Goal: Task Accomplishment & Management: Complete application form

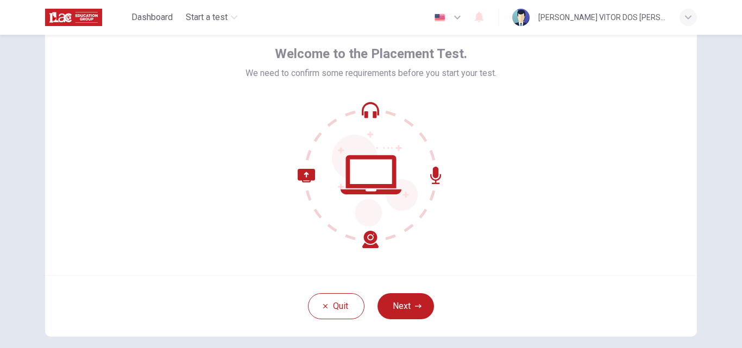
scroll to position [50, 0]
click at [379, 170] on icon at bounding box center [371, 175] width 147 height 147
click at [304, 176] on icon at bounding box center [371, 175] width 147 height 147
click at [419, 309] on button "Next" at bounding box center [406, 307] width 57 height 26
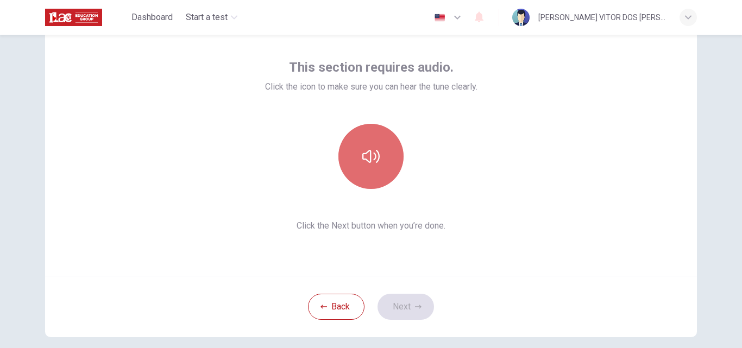
click at [372, 162] on icon "button" at bounding box center [370, 156] width 17 height 17
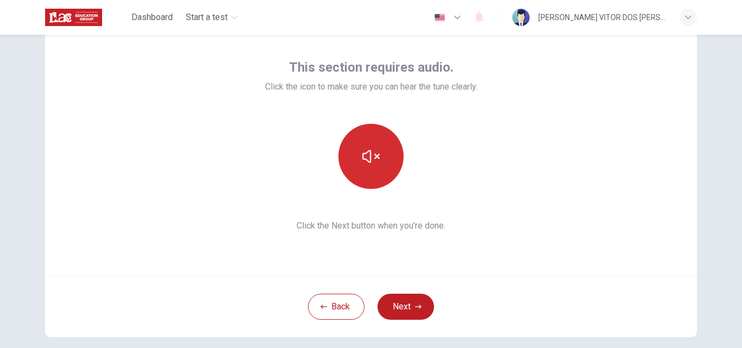
click at [372, 162] on icon "button" at bounding box center [370, 156] width 17 height 17
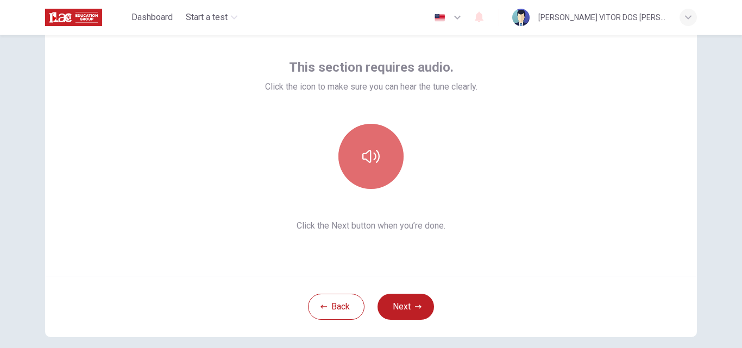
click at [372, 162] on icon "button" at bounding box center [370, 156] width 17 height 17
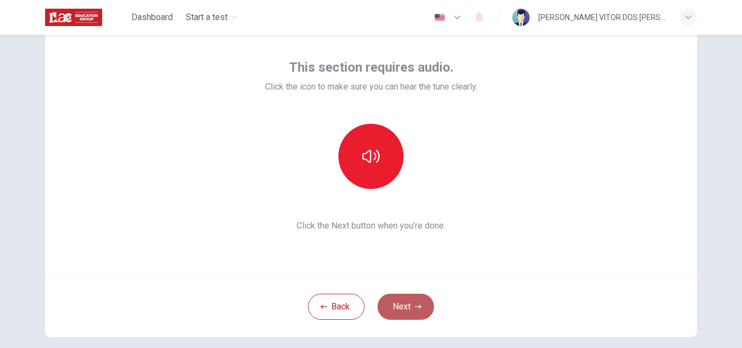
click at [399, 305] on button "Next" at bounding box center [406, 307] width 57 height 26
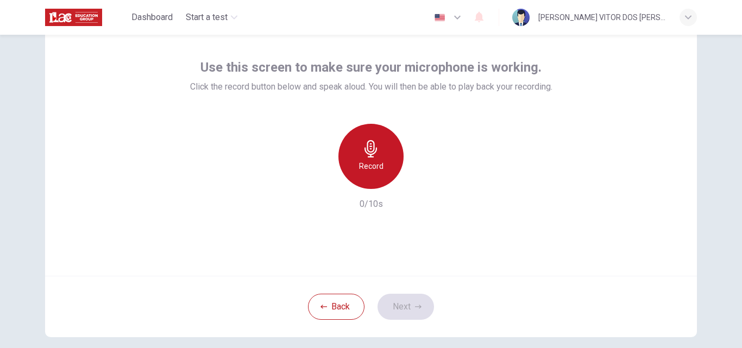
click at [379, 161] on h6 "Record" at bounding box center [371, 166] width 24 height 13
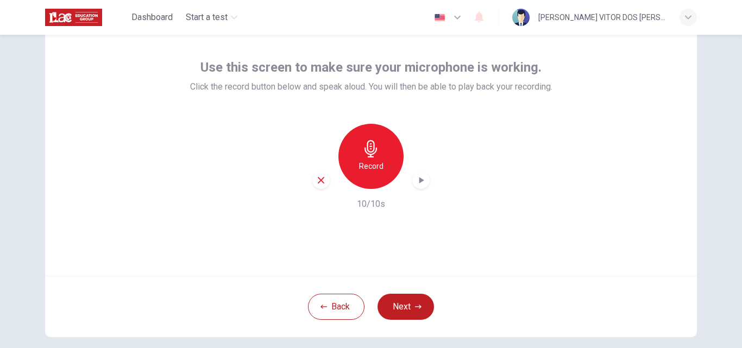
click at [419, 178] on icon "button" at bounding box center [421, 180] width 5 height 7
click at [404, 303] on button "Next" at bounding box center [406, 307] width 57 height 26
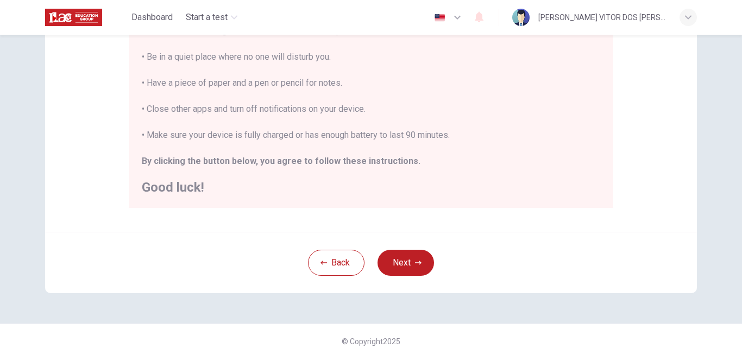
scroll to position [256, 0]
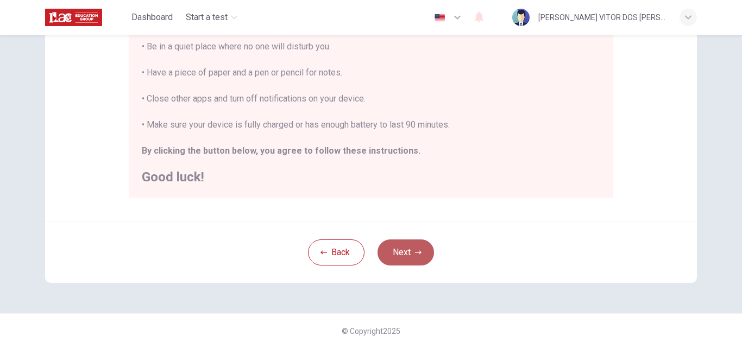
click at [411, 250] on button "Next" at bounding box center [406, 253] width 57 height 26
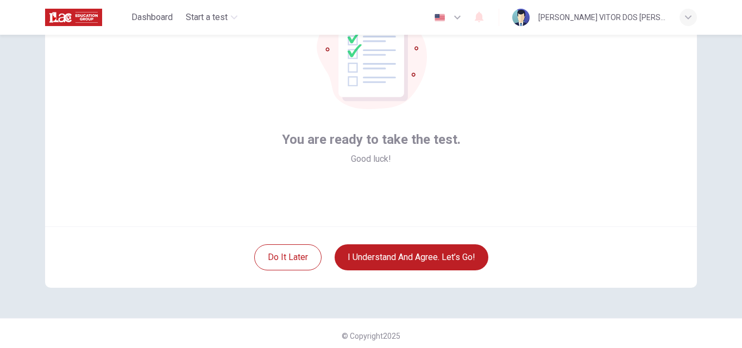
scroll to position [104, 0]
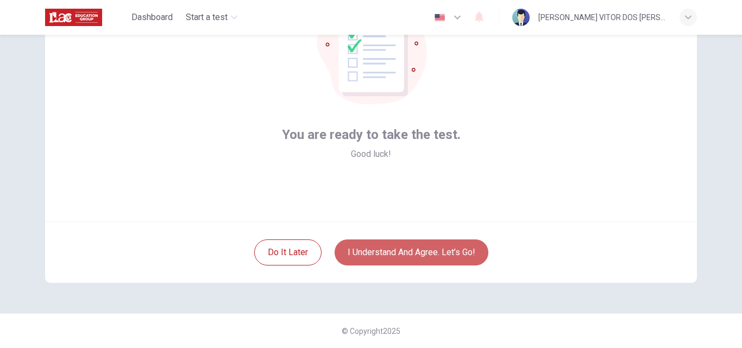
click at [413, 252] on button "I understand and agree. Let’s go!" at bounding box center [412, 253] width 154 height 26
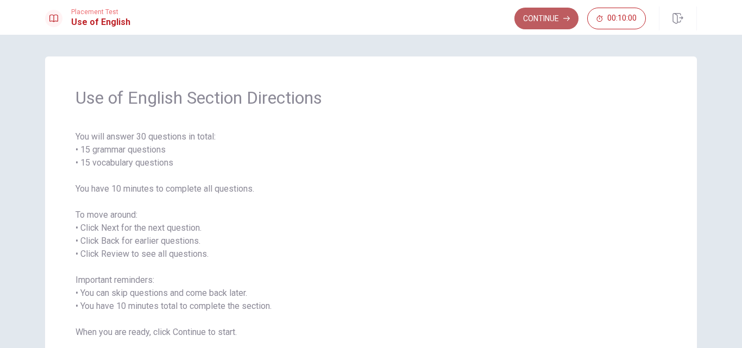
click at [547, 19] on button "Continue" at bounding box center [547, 19] width 64 height 22
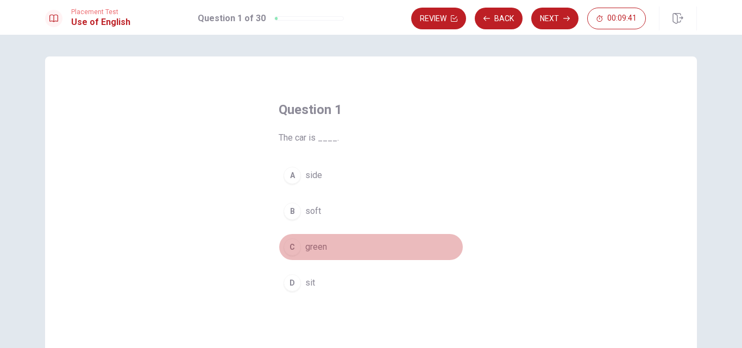
click at [310, 247] on span "green" at bounding box center [316, 247] width 22 height 13
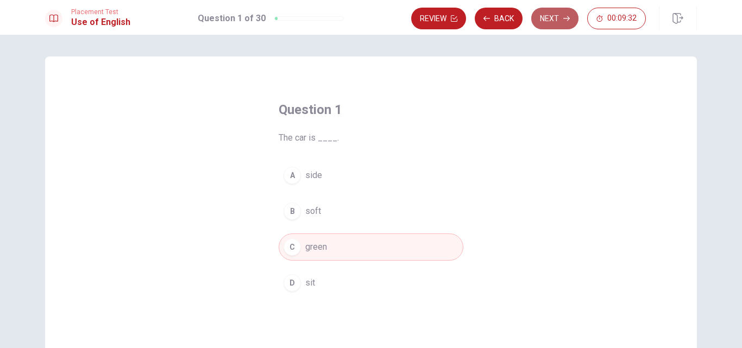
click at [560, 21] on button "Next" at bounding box center [554, 19] width 47 height 22
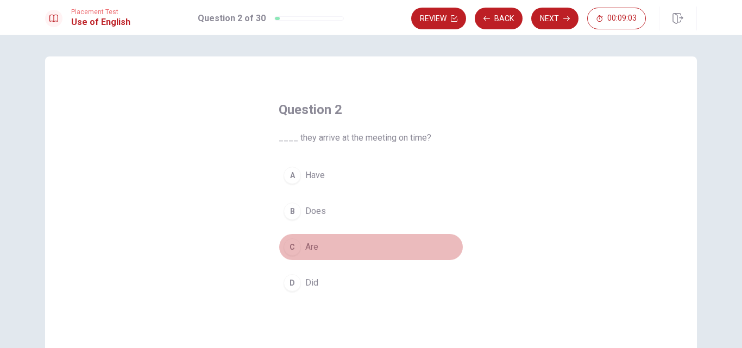
click at [306, 243] on span "Are" at bounding box center [311, 247] width 13 height 13
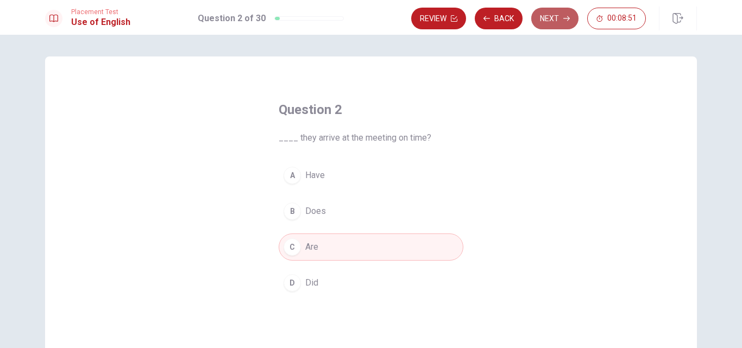
click at [557, 16] on button "Next" at bounding box center [554, 19] width 47 height 22
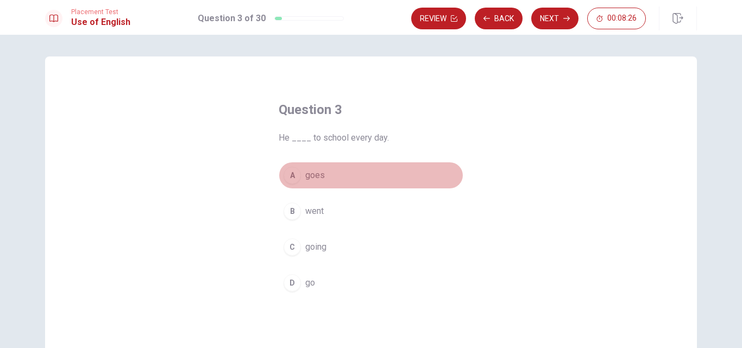
click at [306, 175] on span "goes" at bounding box center [315, 175] width 20 height 13
click at [320, 174] on span "goes" at bounding box center [315, 175] width 20 height 13
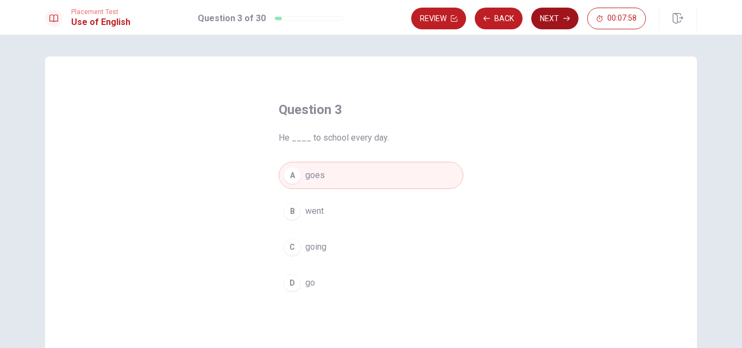
click at [556, 17] on button "Next" at bounding box center [554, 19] width 47 height 22
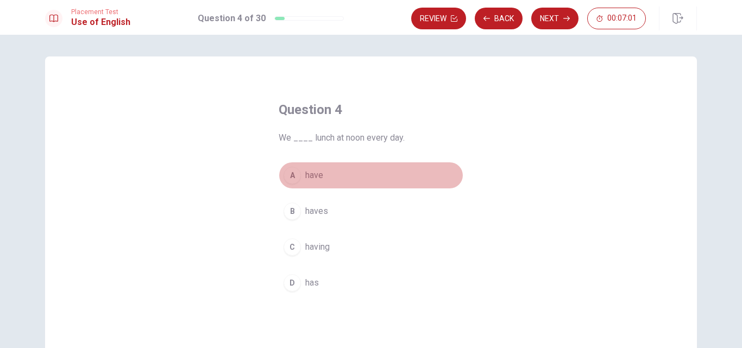
click at [310, 173] on span "have" at bounding box center [314, 175] width 18 height 13
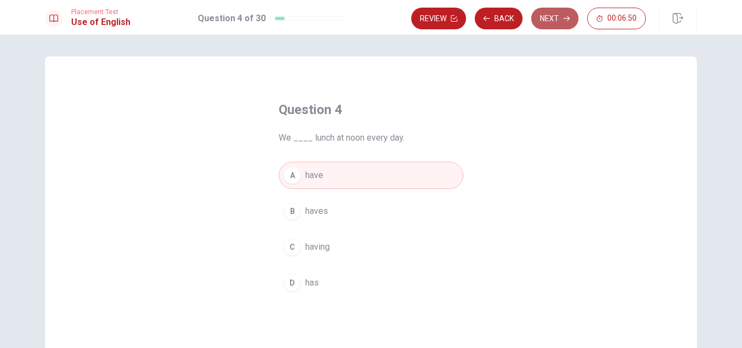
click at [566, 20] on icon "button" at bounding box center [566, 18] width 7 height 7
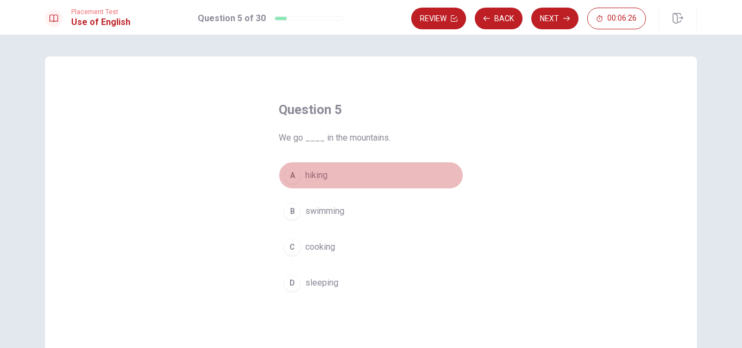
click at [313, 174] on span "hiking" at bounding box center [316, 175] width 22 height 13
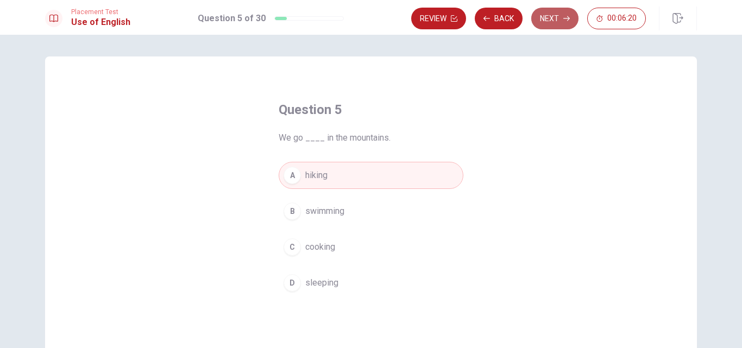
click at [562, 11] on button "Next" at bounding box center [554, 19] width 47 height 22
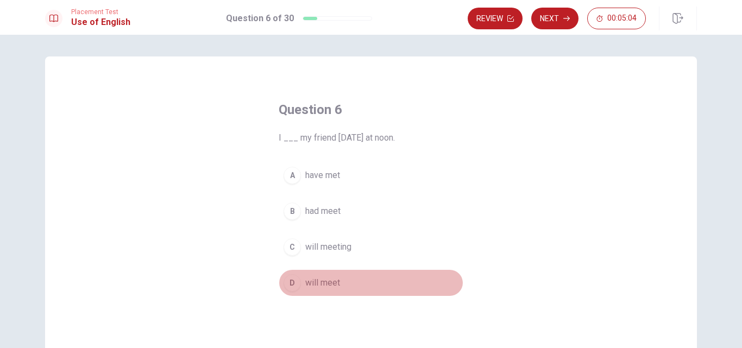
click at [309, 282] on span "will meet" at bounding box center [322, 283] width 35 height 13
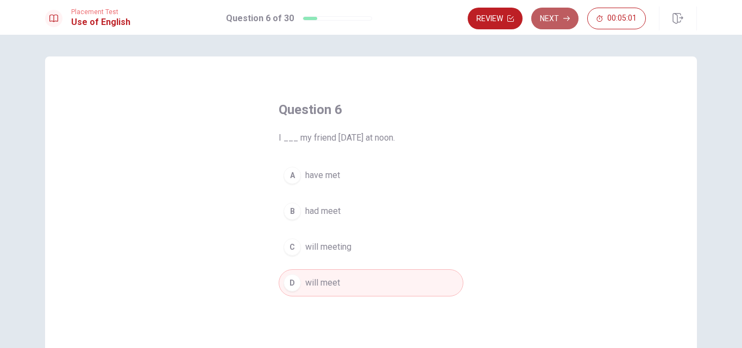
click at [558, 14] on button "Next" at bounding box center [554, 19] width 47 height 22
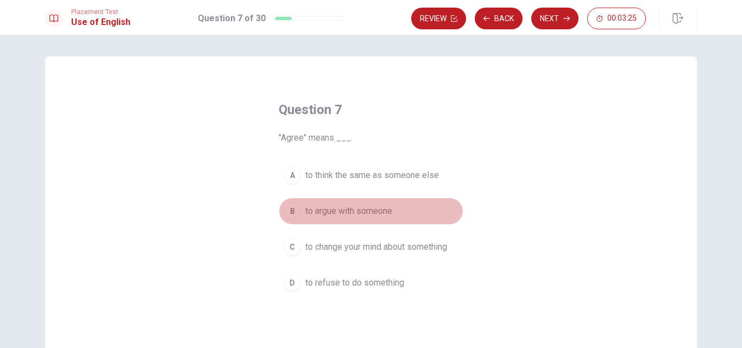
click at [313, 210] on span "to argue with someone" at bounding box center [348, 211] width 87 height 13
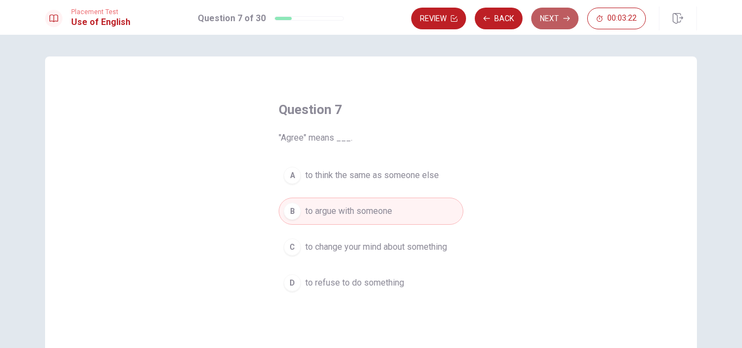
click at [562, 17] on button "Next" at bounding box center [554, 19] width 47 height 22
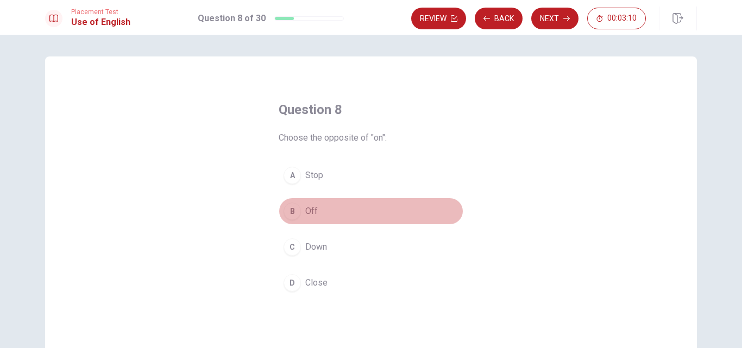
click at [318, 206] on button "B Off" at bounding box center [371, 211] width 185 height 27
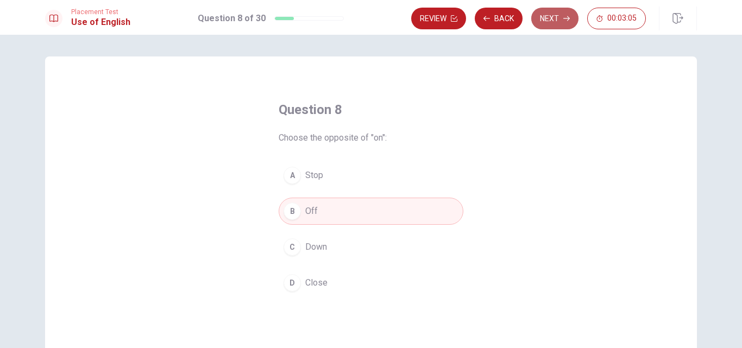
click at [559, 21] on button "Next" at bounding box center [554, 19] width 47 height 22
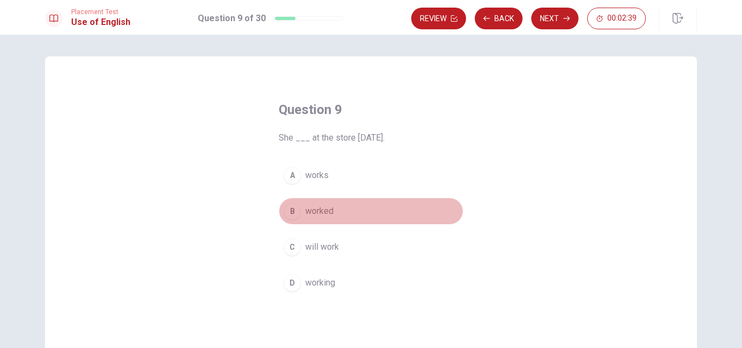
click at [316, 209] on span "worked" at bounding box center [319, 211] width 28 height 13
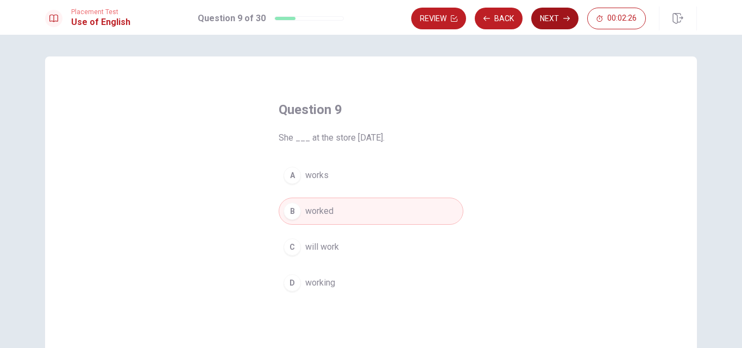
click at [559, 22] on button "Next" at bounding box center [554, 19] width 47 height 22
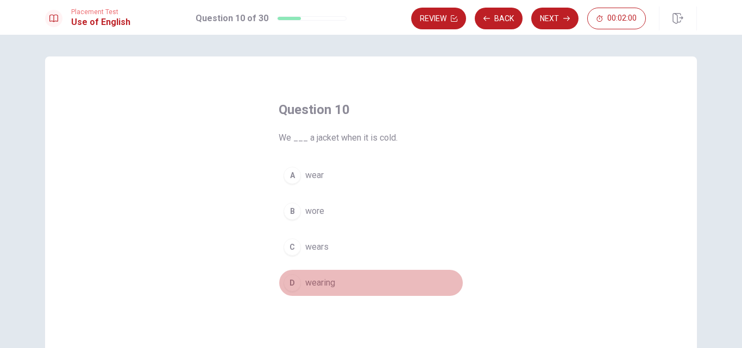
click at [306, 283] on span "wearing" at bounding box center [320, 283] width 30 height 13
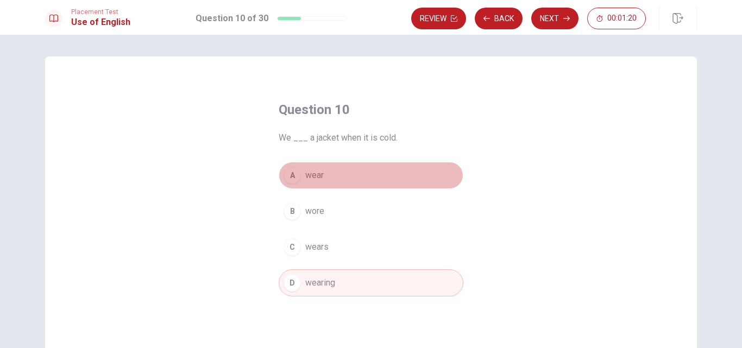
click at [313, 172] on span "wear" at bounding box center [314, 175] width 18 height 13
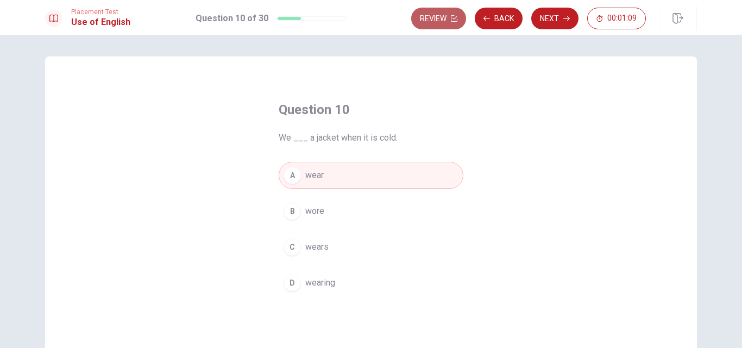
click at [440, 11] on button "Review" at bounding box center [438, 19] width 55 height 22
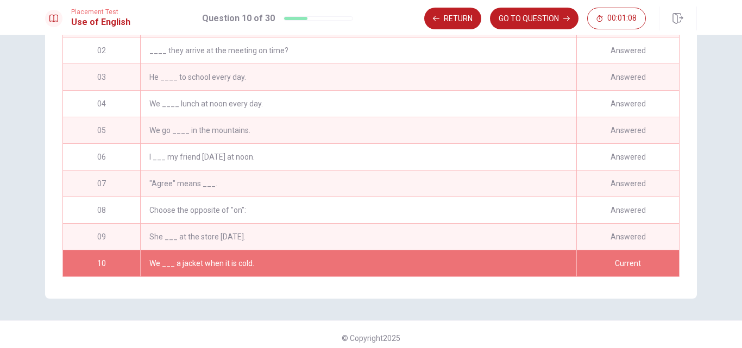
scroll to position [200, 0]
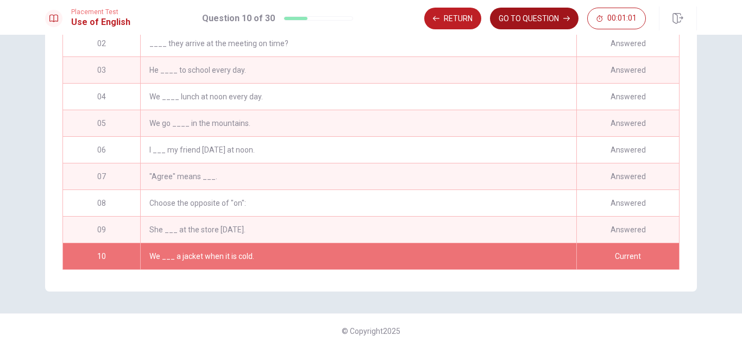
click at [539, 13] on button "GO TO QUESTION" at bounding box center [534, 19] width 89 height 22
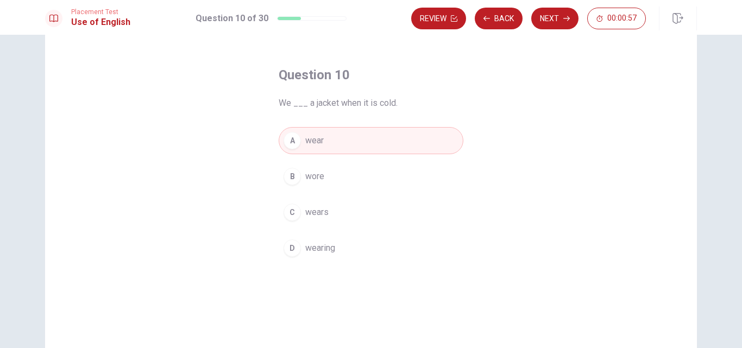
scroll to position [0, 0]
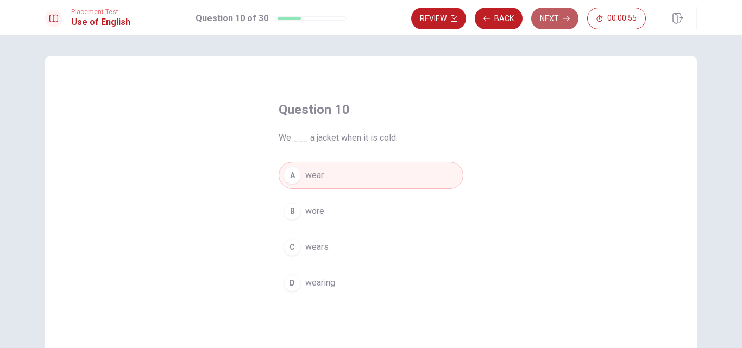
click at [558, 16] on button "Next" at bounding box center [554, 19] width 47 height 22
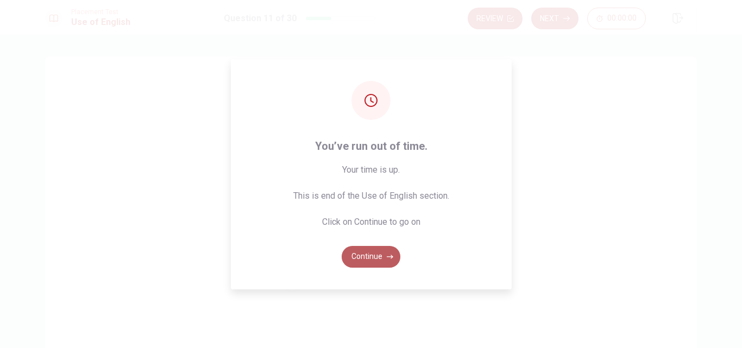
click at [372, 261] on button "Continue" at bounding box center [371, 257] width 59 height 22
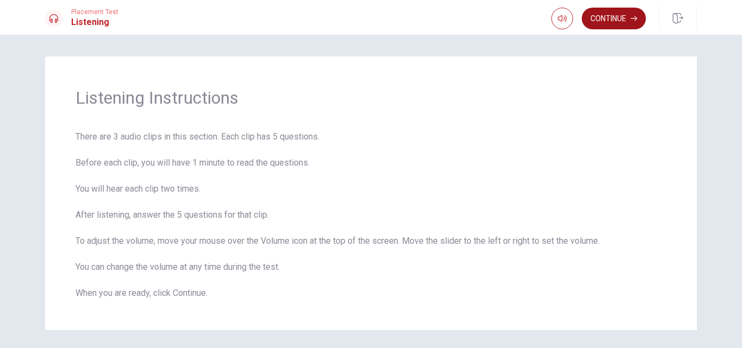
click at [619, 18] on button "Continue" at bounding box center [614, 19] width 64 height 22
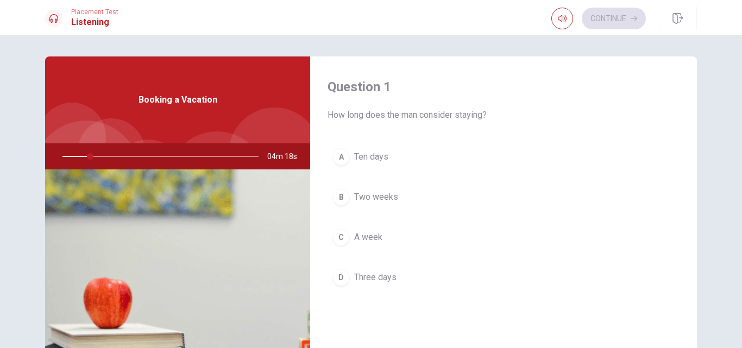
drag, startPoint x: 87, startPoint y: 157, endPoint x: 39, endPoint y: 147, distance: 49.9
click at [39, 147] on div "Question 1 How long does the man consider staying? A Ten days B Two weeks C A w…" at bounding box center [371, 246] width 687 height 378
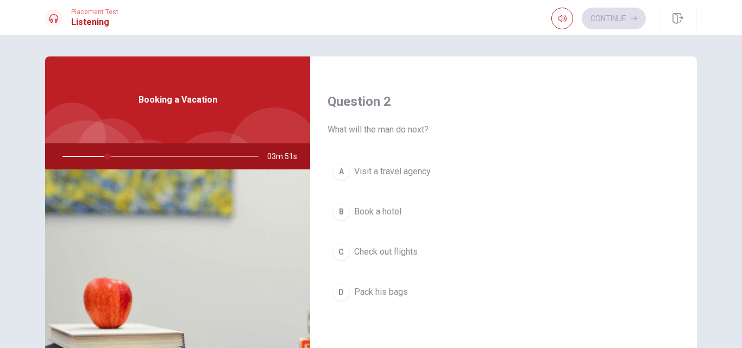
scroll to position [272, 0]
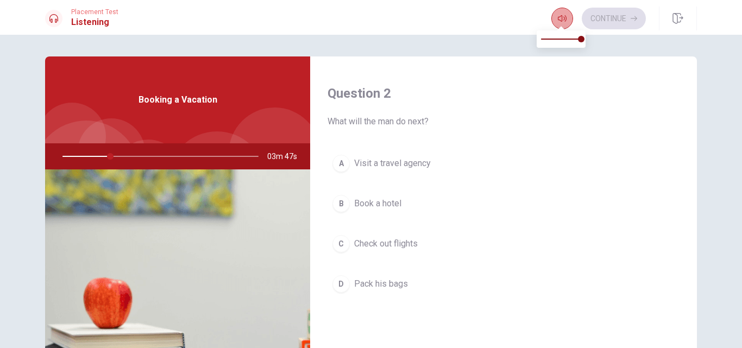
click at [555, 21] on button "button" at bounding box center [562, 19] width 22 height 22
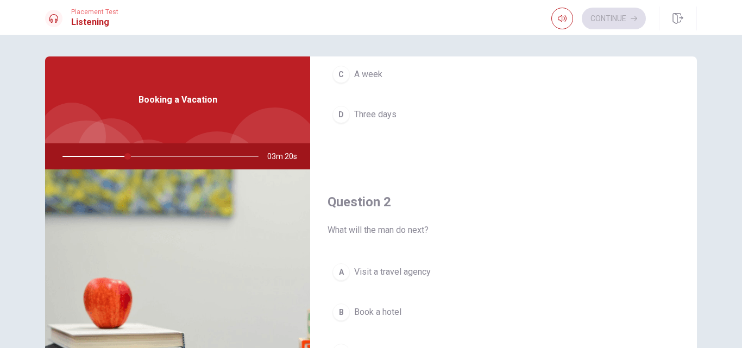
scroll to position [54, 0]
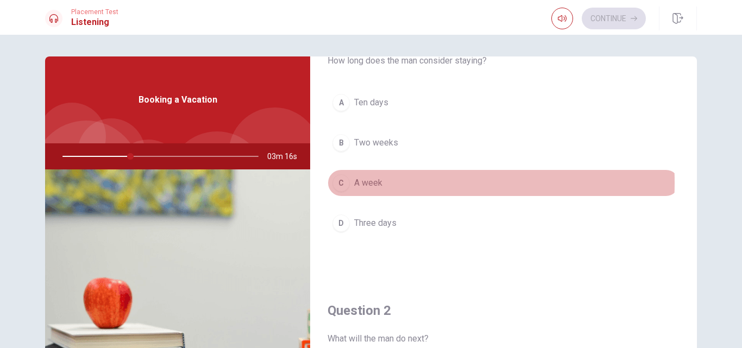
click at [365, 183] on span "A week" at bounding box center [368, 183] width 28 height 13
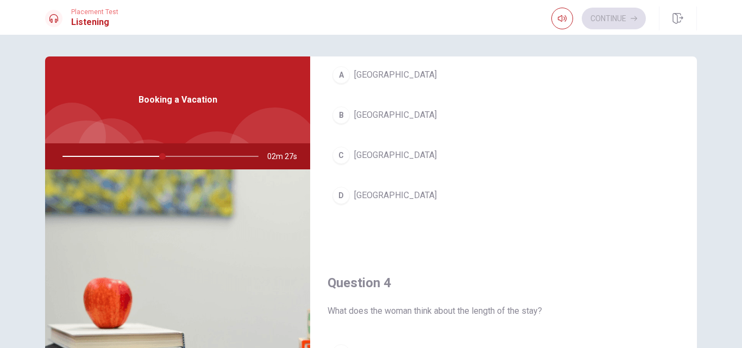
scroll to position [652, 0]
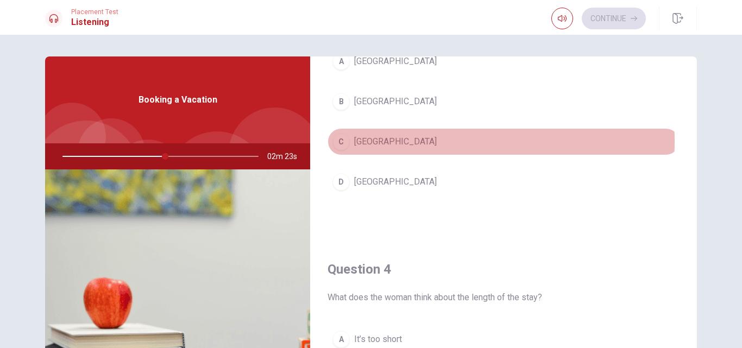
click at [358, 141] on span "[GEOGRAPHIC_DATA]" at bounding box center [395, 141] width 83 height 13
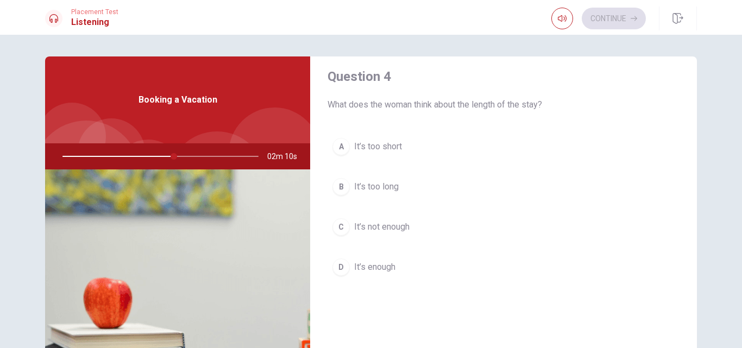
scroll to position [869, 0]
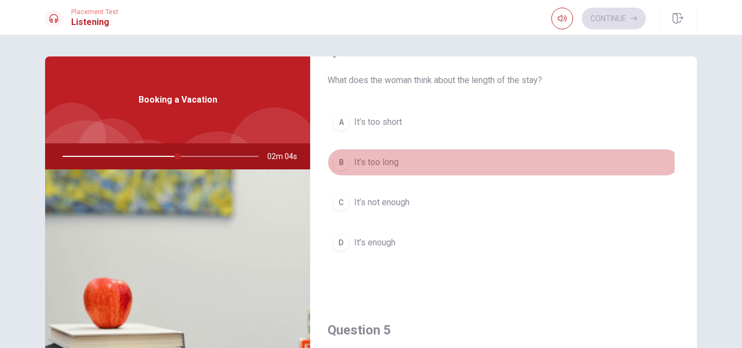
click at [369, 162] on span "It’s too long" at bounding box center [376, 162] width 45 height 13
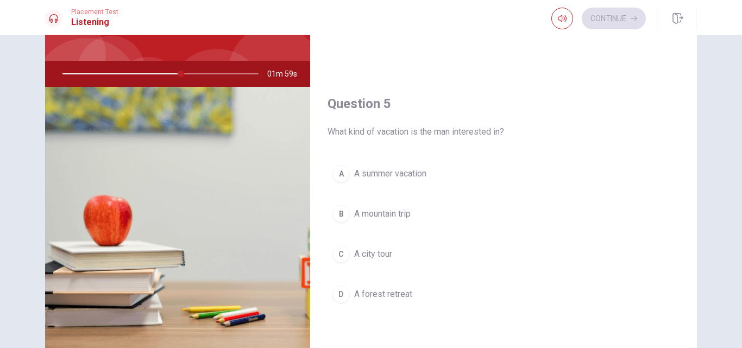
scroll to position [109, 0]
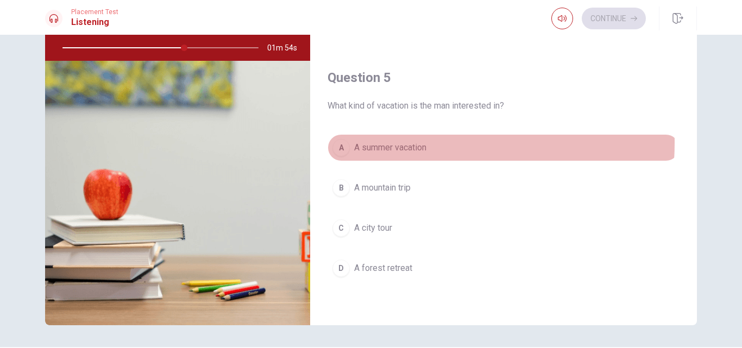
click at [371, 142] on span "A summer vacation" at bounding box center [390, 147] width 72 height 13
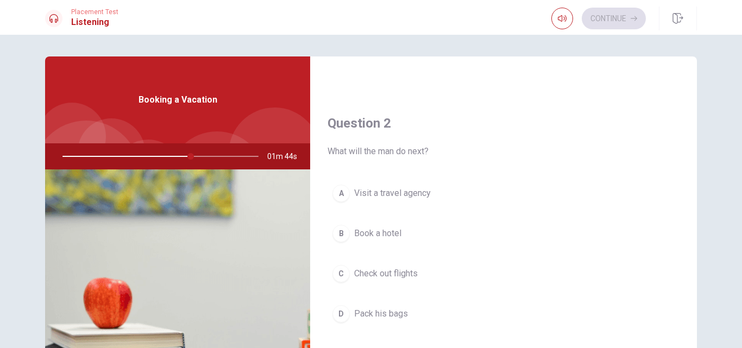
scroll to position [272, 0]
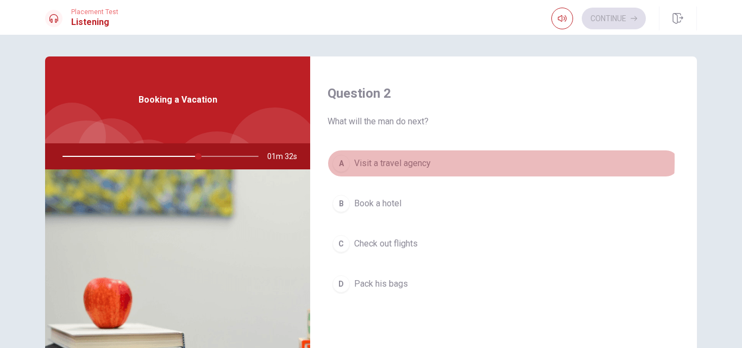
click at [384, 161] on span "Visit a travel agency" at bounding box center [392, 163] width 77 height 13
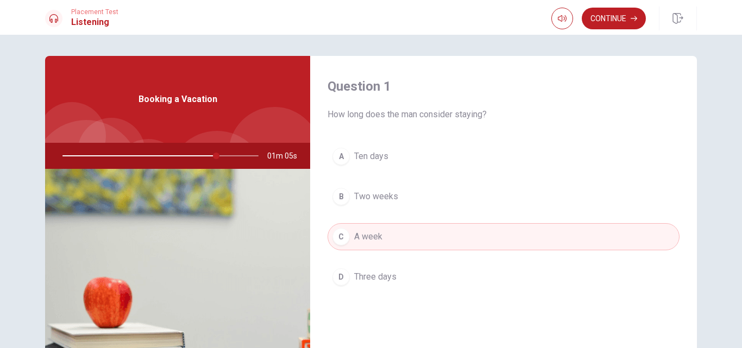
scroll to position [0, 0]
click at [610, 18] on button "Continue" at bounding box center [614, 19] width 64 height 22
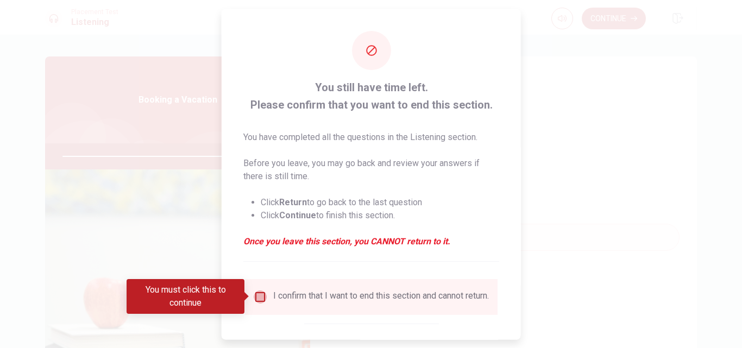
click at [259, 297] on input "You must click this to continue" at bounding box center [260, 296] width 13 height 13
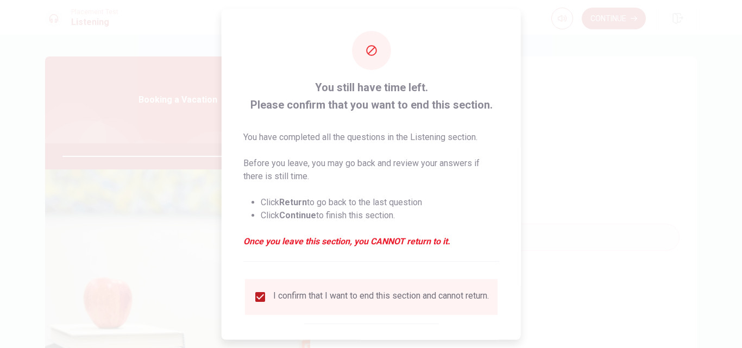
scroll to position [57, 0]
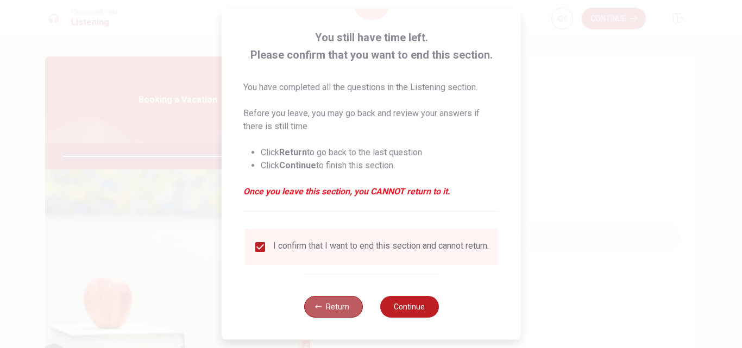
click at [337, 304] on button "Return" at bounding box center [333, 307] width 59 height 22
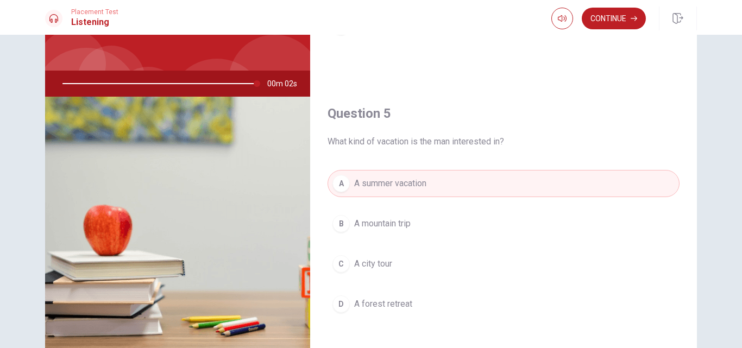
scroll to position [109, 0]
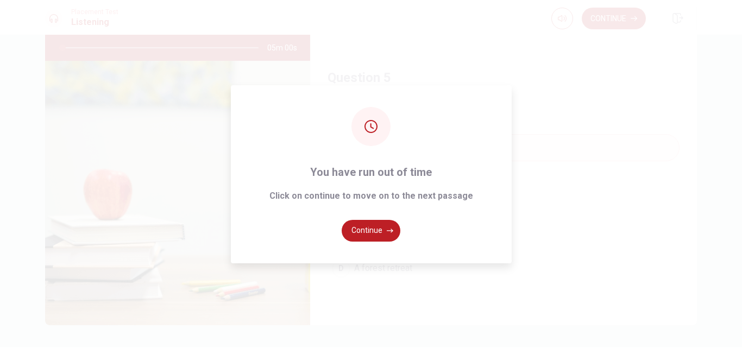
type input "0"
click at [382, 224] on button "Continue" at bounding box center [371, 231] width 59 height 22
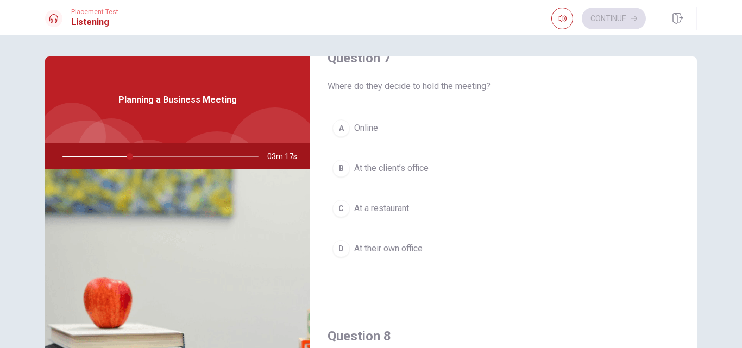
scroll to position [326, 0]
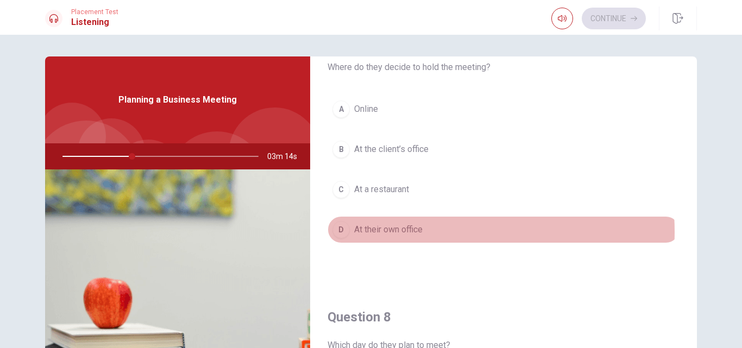
click at [403, 232] on span "At their own office" at bounding box center [388, 229] width 68 height 13
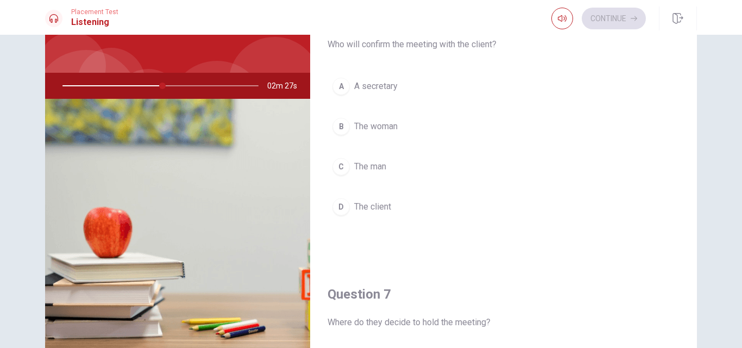
scroll to position [0, 0]
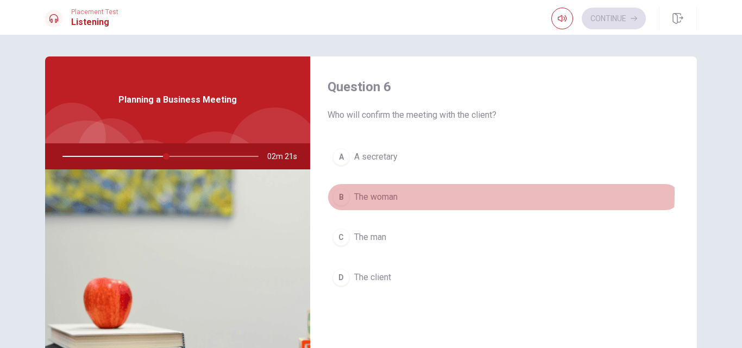
click at [354, 193] on span "The woman" at bounding box center [375, 197] width 43 height 13
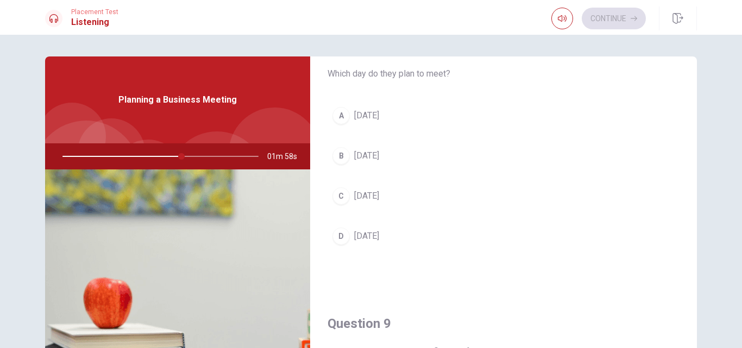
scroll to position [652, 0]
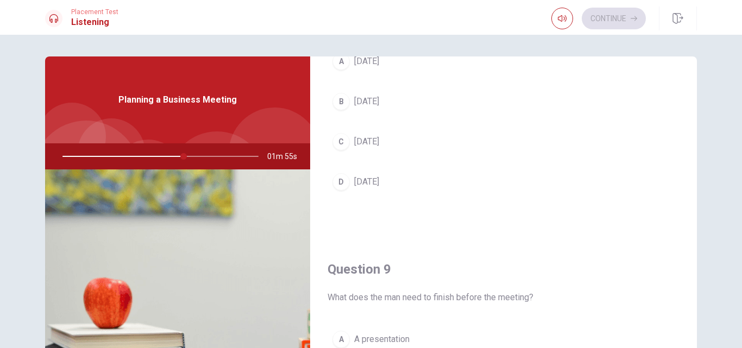
click at [355, 138] on span "[DATE]" at bounding box center [366, 141] width 25 height 13
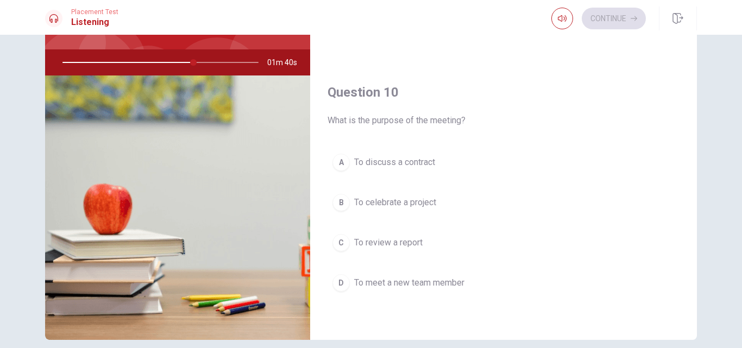
scroll to position [109, 0]
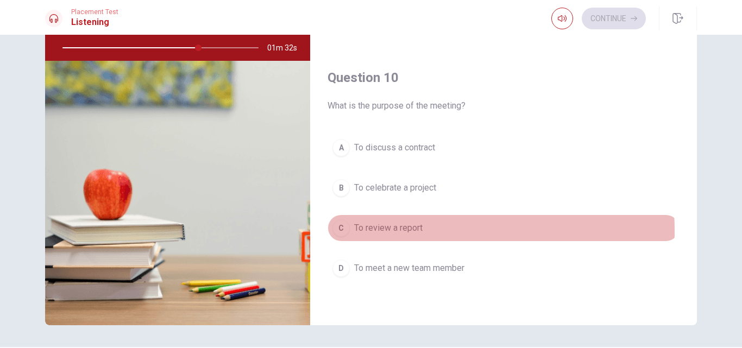
click at [378, 231] on span "To review a report" at bounding box center [388, 228] width 68 height 13
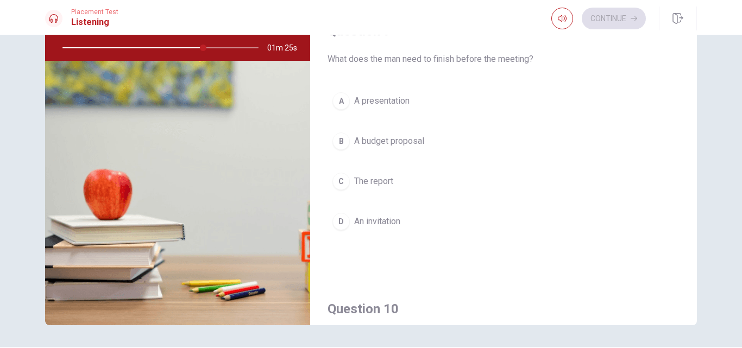
scroll to position [742, 0]
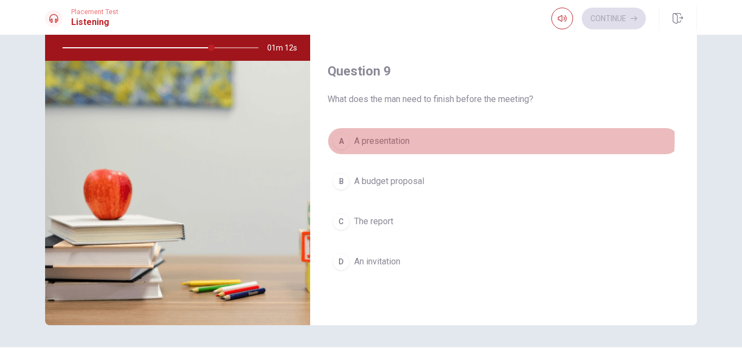
click at [372, 138] on span "A presentation" at bounding box center [381, 141] width 55 height 13
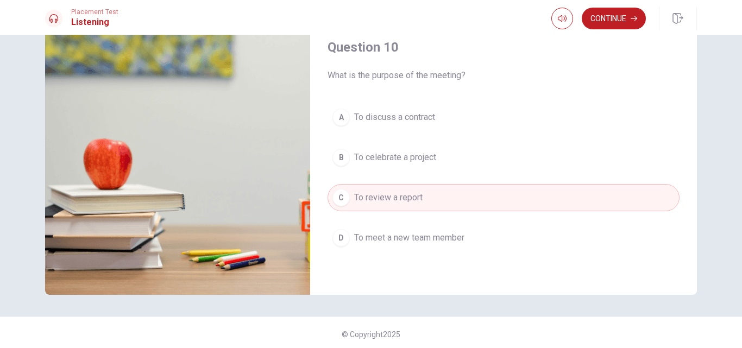
scroll to position [142, 0]
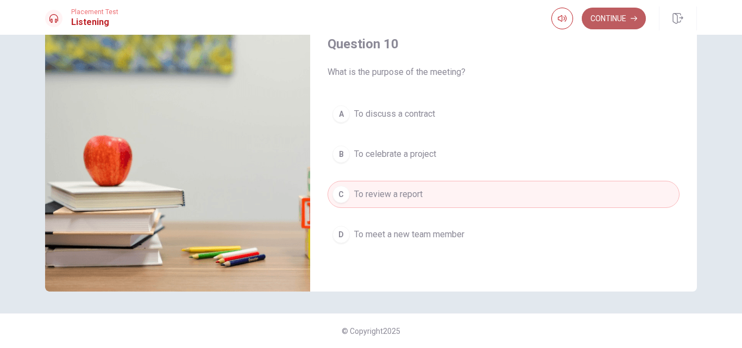
click at [611, 15] on button "Continue" at bounding box center [614, 19] width 64 height 22
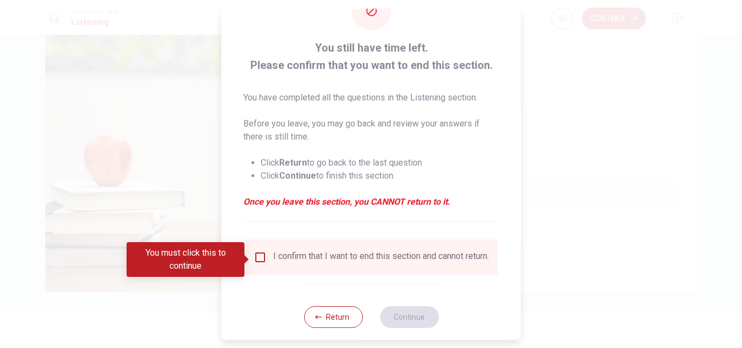
scroll to position [57, 0]
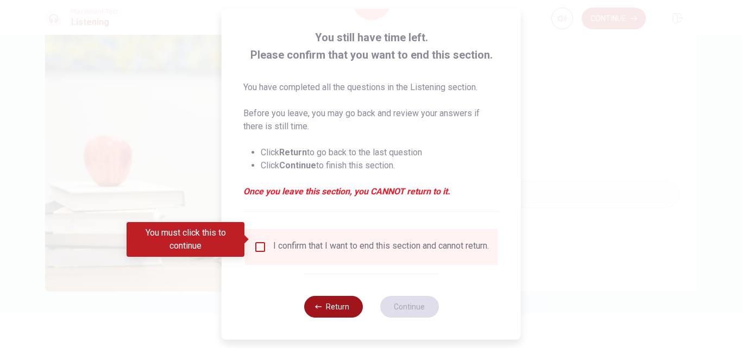
click at [328, 308] on button "Return" at bounding box center [333, 307] width 59 height 22
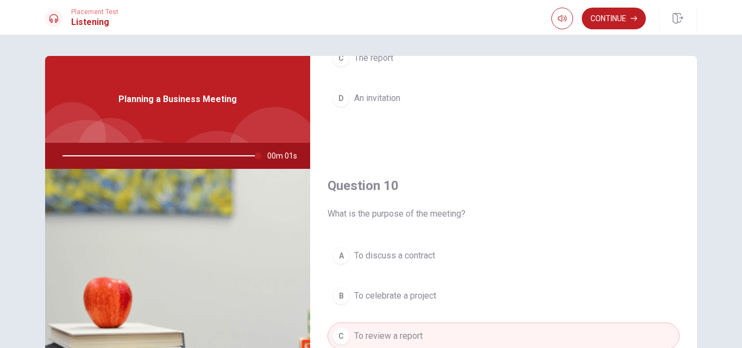
scroll to position [0, 0]
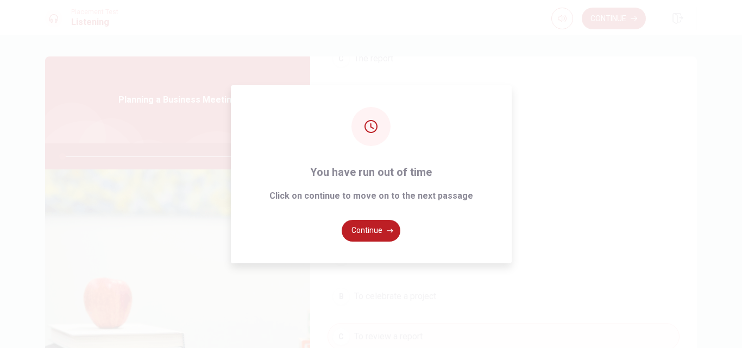
type input "0"
click at [373, 238] on button "Continue" at bounding box center [371, 231] width 59 height 22
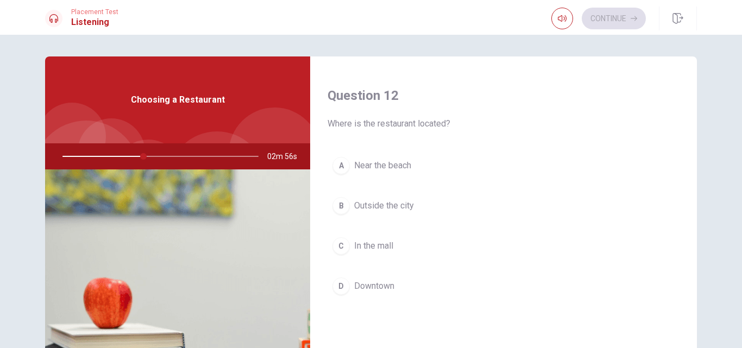
scroll to position [272, 0]
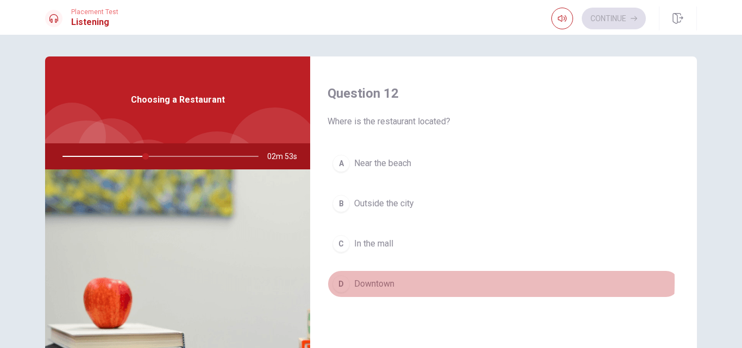
click at [371, 282] on span "Downtown" at bounding box center [374, 284] width 40 height 13
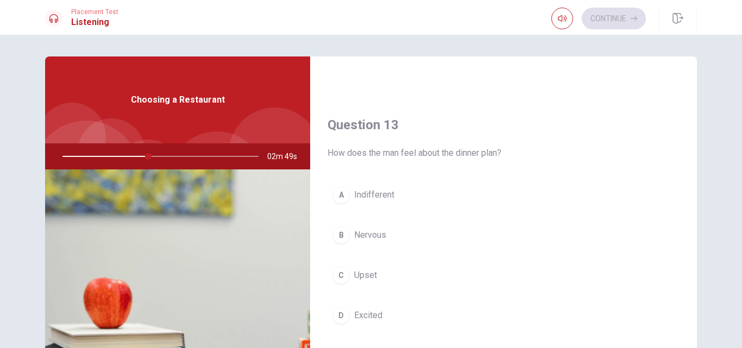
scroll to position [543, 0]
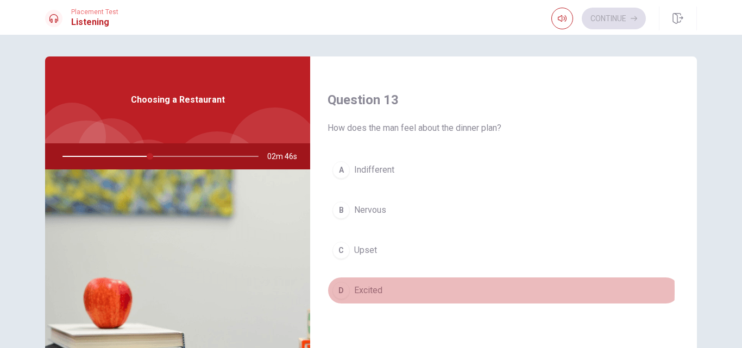
click at [371, 291] on span "Excited" at bounding box center [368, 290] width 28 height 13
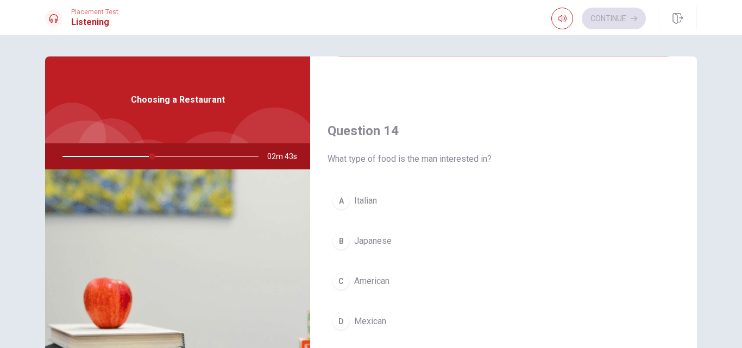
scroll to position [815, 0]
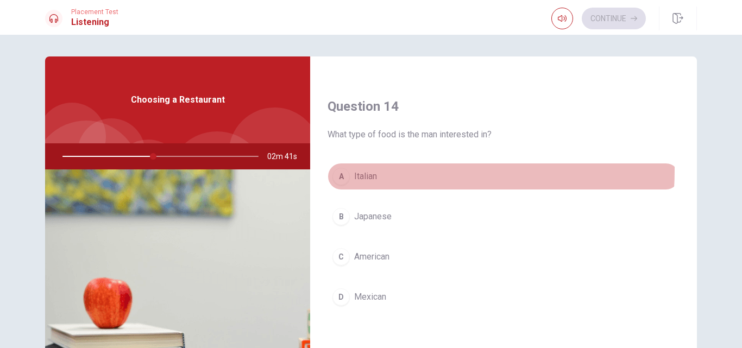
click at [365, 170] on span "Italian" at bounding box center [365, 176] width 23 height 13
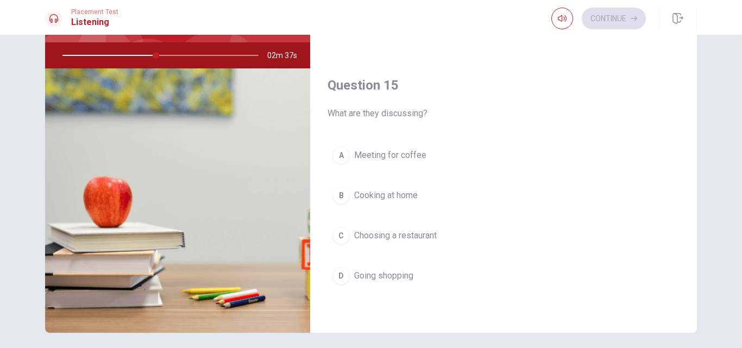
scroll to position [109, 0]
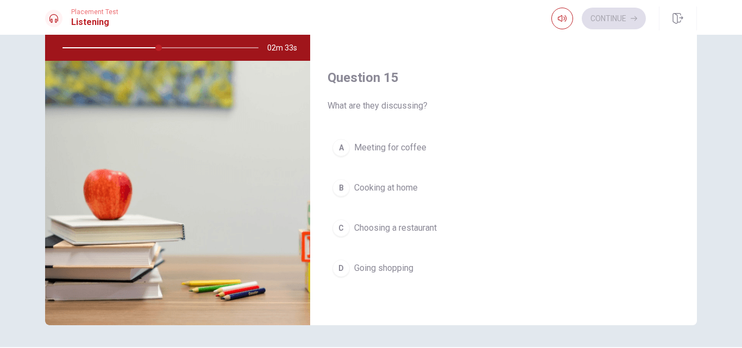
click at [423, 225] on span "Choosing a restaurant" at bounding box center [395, 228] width 83 height 13
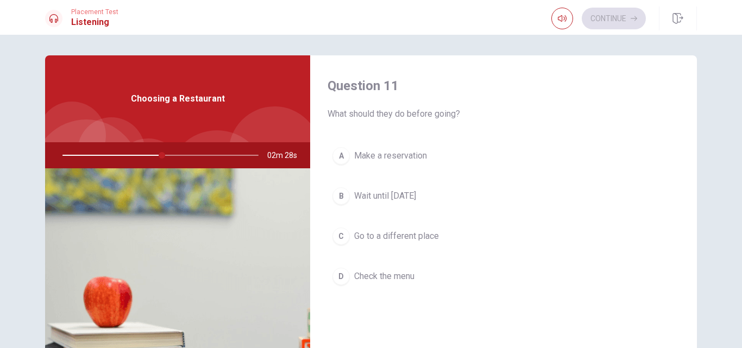
scroll to position [0, 0]
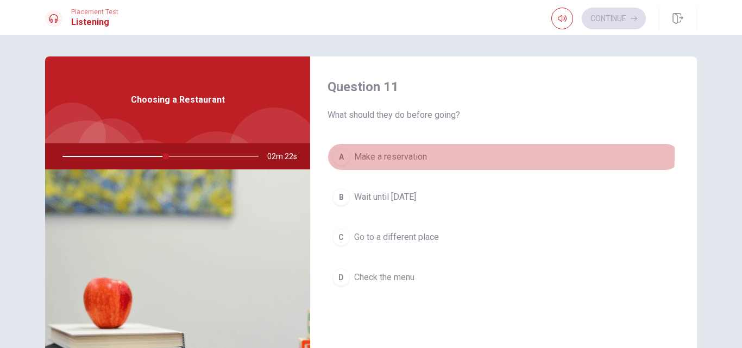
click at [392, 155] on span "Make a reservation" at bounding box center [390, 156] width 73 height 13
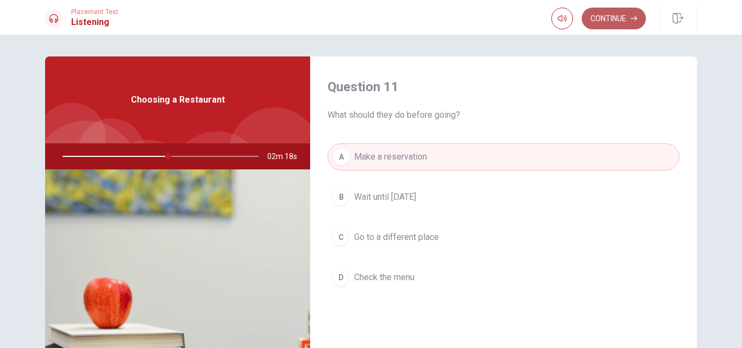
click at [623, 14] on button "Continue" at bounding box center [614, 19] width 64 height 22
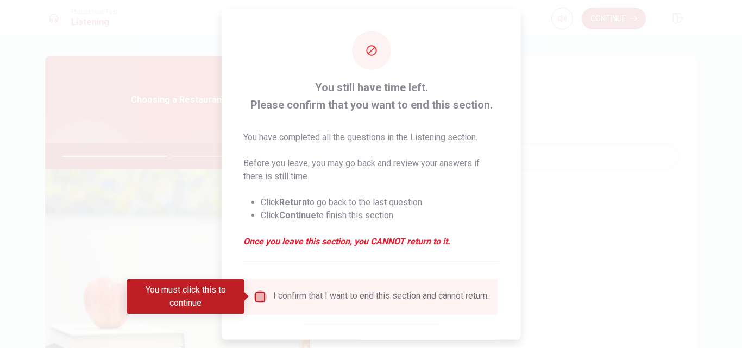
click at [259, 297] on input "You must click this to continue" at bounding box center [260, 296] width 13 height 13
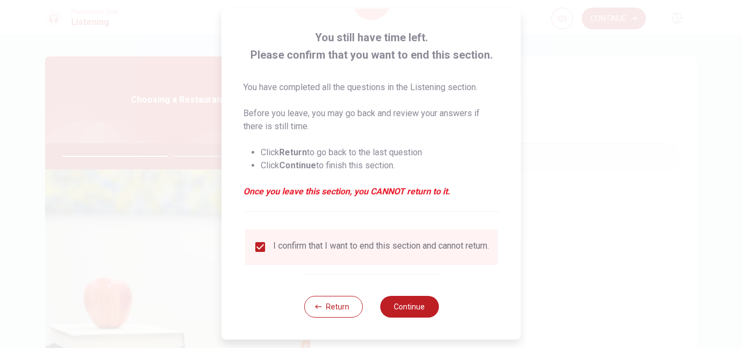
scroll to position [57, 0]
click at [415, 306] on button "Continue" at bounding box center [409, 307] width 59 height 22
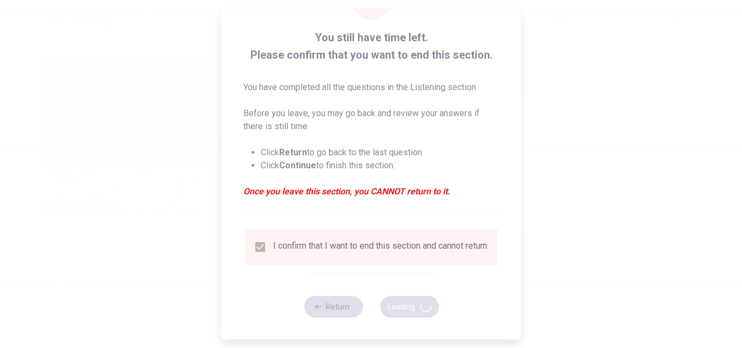
type input "57"
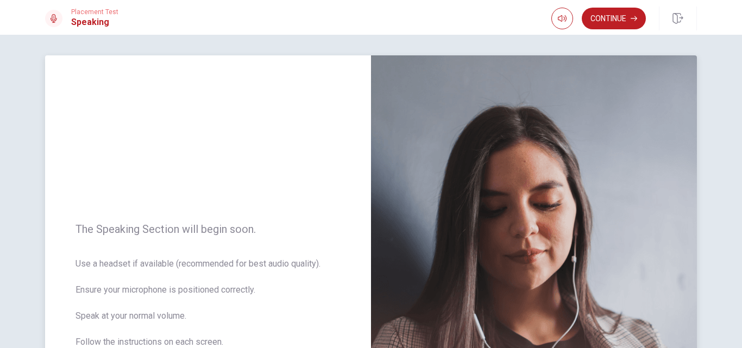
scroll to position [0, 0]
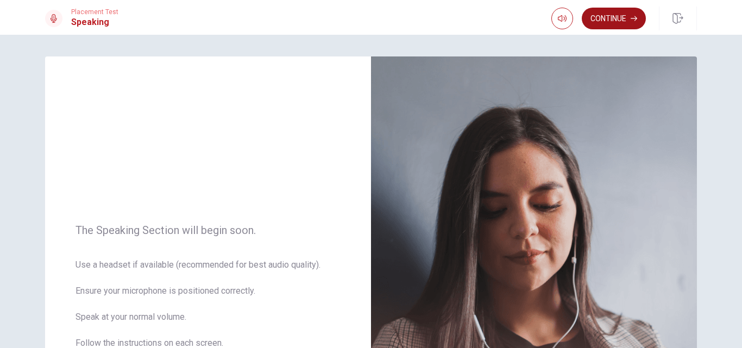
click at [620, 19] on button "Continue" at bounding box center [614, 19] width 64 height 22
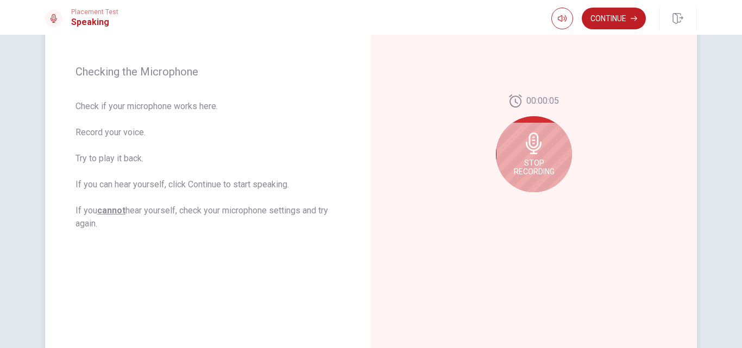
scroll to position [163, 0]
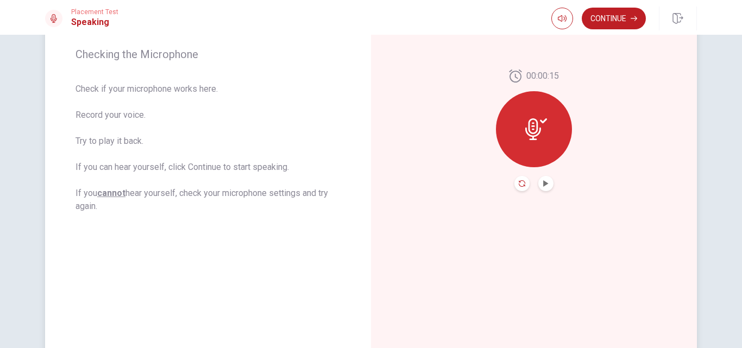
click at [520, 186] on icon "Record Again" at bounding box center [522, 183] width 7 height 7
click at [544, 183] on icon "Play Audio" at bounding box center [545, 183] width 5 height 7
click at [519, 183] on icon "Record Again" at bounding box center [522, 183] width 7 height 7
click at [548, 185] on button "Play Audio" at bounding box center [545, 183] width 15 height 15
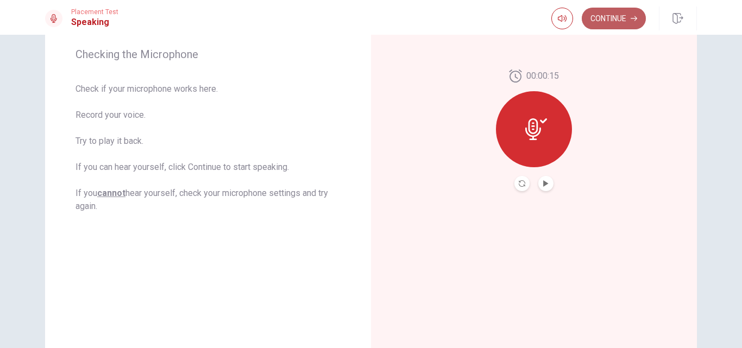
click at [623, 19] on button "Continue" at bounding box center [614, 19] width 64 height 22
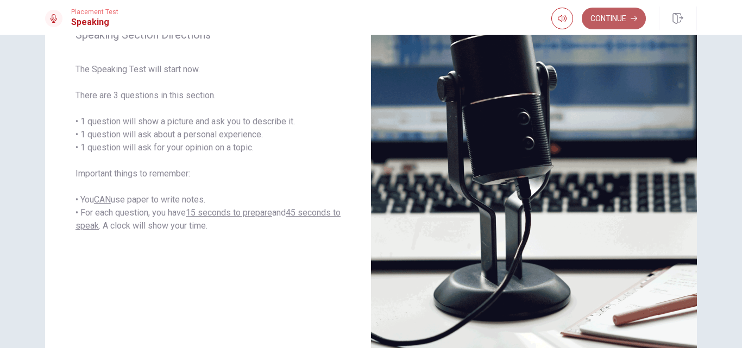
click at [622, 21] on button "Continue" at bounding box center [614, 19] width 64 height 22
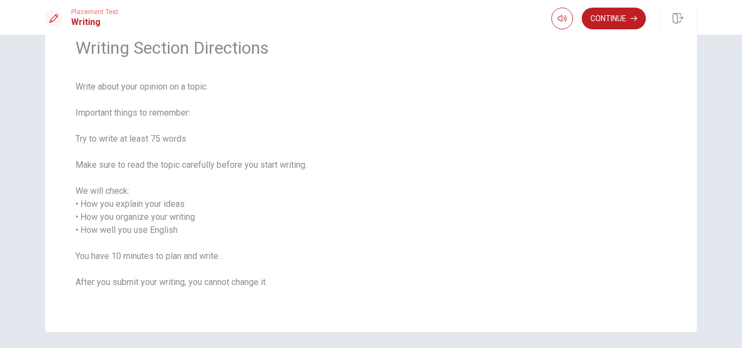
scroll to position [0, 0]
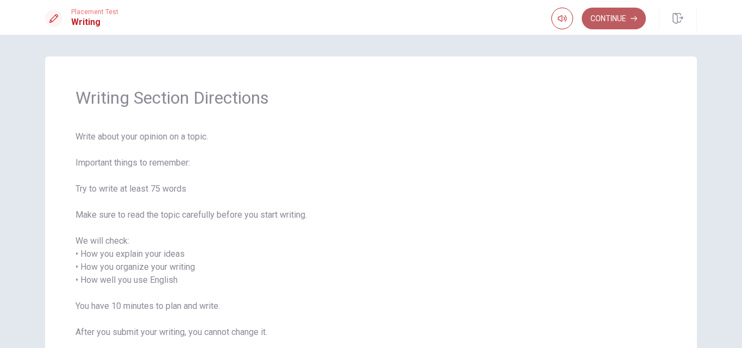
click at [624, 20] on button "Continue" at bounding box center [614, 19] width 64 height 22
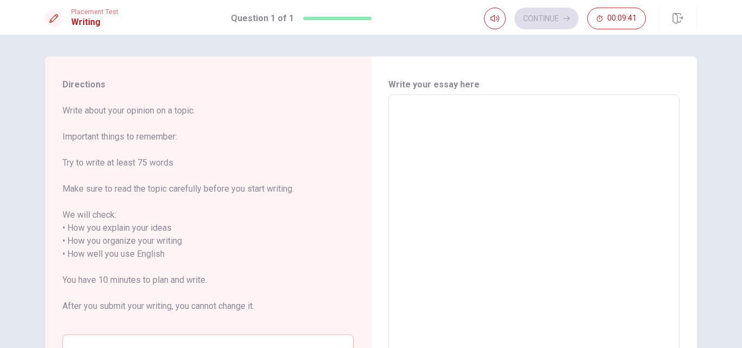
click at [450, 134] on textarea at bounding box center [534, 255] width 276 height 302
type textarea "M"
type textarea "x"
type textarea "My"
type textarea "x"
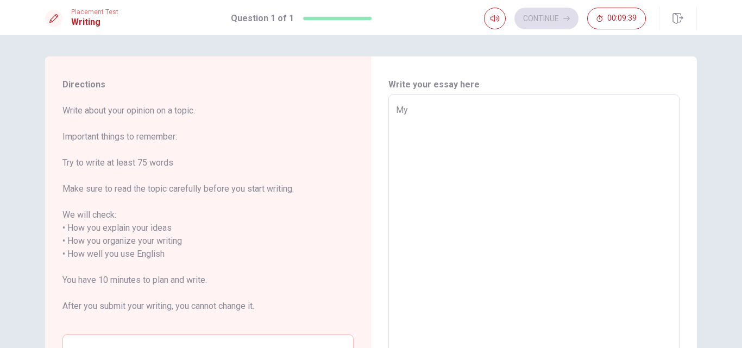
type textarea "My"
type textarea "x"
type textarea "My n"
type textarea "x"
type textarea "My na"
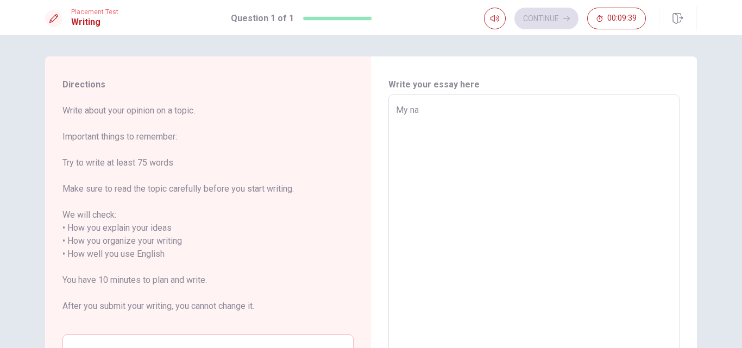
type textarea "x"
type textarea "My nam"
type textarea "x"
type textarea "My name"
type textarea "x"
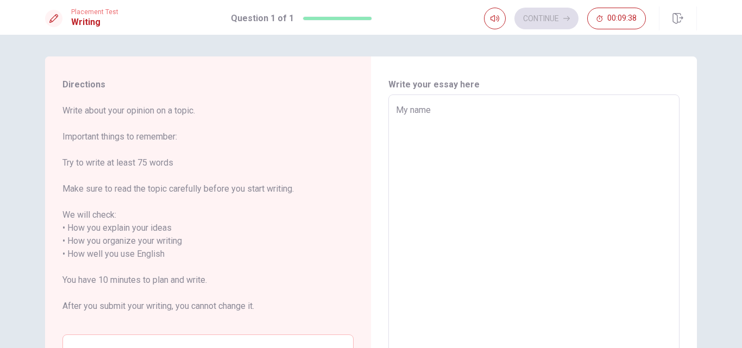
type textarea "My name"
type textarea "x"
type textarea "My name i"
type textarea "x"
type textarea "My name is"
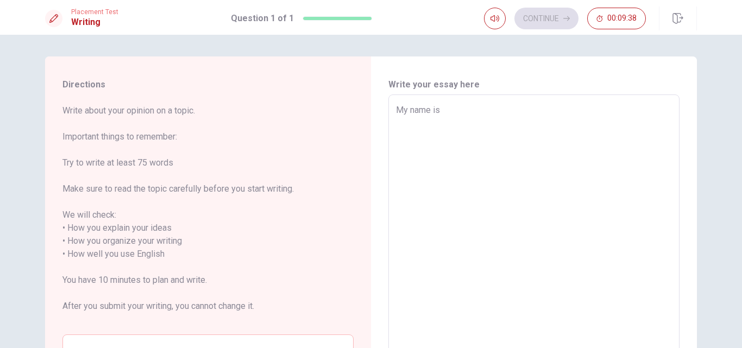
type textarea "x"
type textarea "My name is"
type textarea "x"
type textarea "My name is R"
type textarea "x"
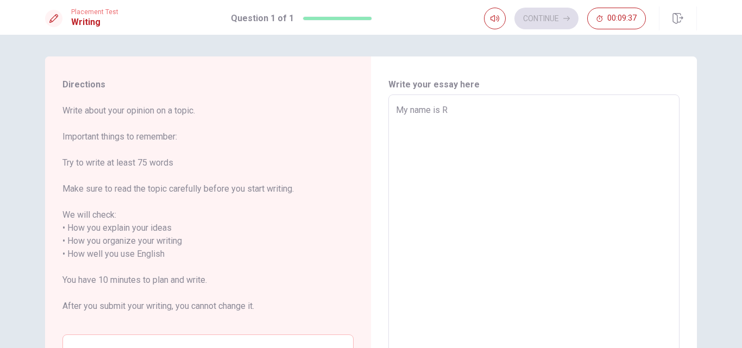
type textarea "My name is [PERSON_NAME]"
type textarea "x"
type textarea "My name is Raf"
type textarea "x"
type textarea "My name is Rafh"
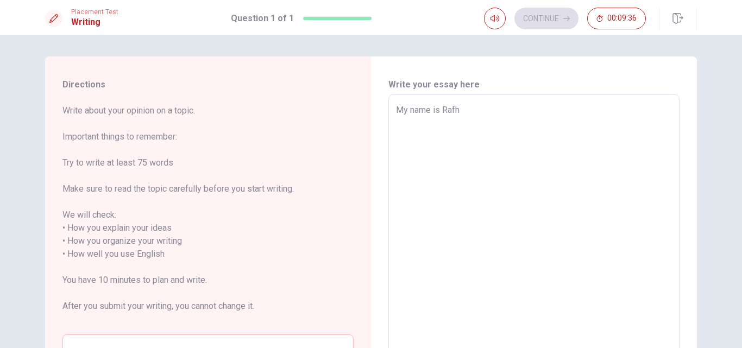
type textarea "x"
type textarea "My name is Rafha"
type textarea "x"
type textarea "My name is [PERSON_NAME]"
type textarea "x"
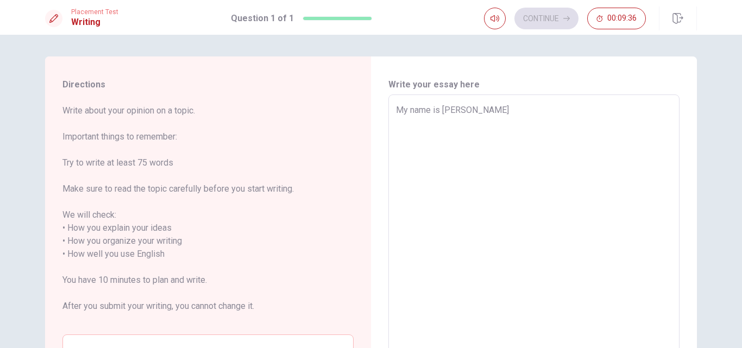
type textarea "My name is [PERSON_NAME]"
type textarea "x"
type textarea "My name is [PERSON_NAME]"
type textarea "x"
type textarea "My name is Rafha"
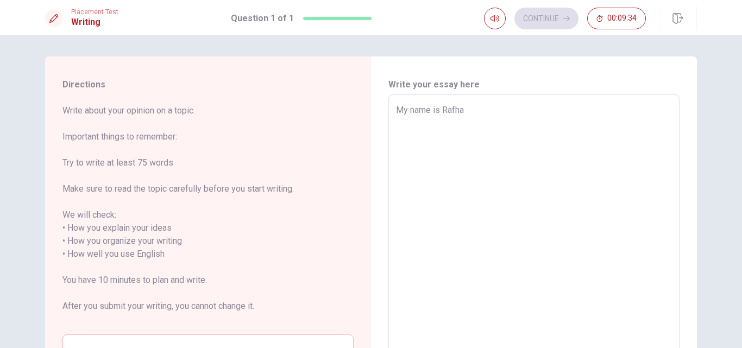
type textarea "x"
type textarea "My name is Rafh"
type textarea "x"
type textarea "My name is Raf"
type textarea "x"
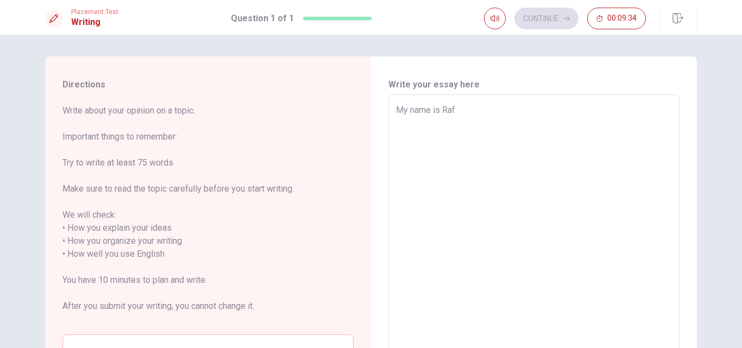
type textarea "My name is [PERSON_NAME]"
type textarea "x"
type textarea "My name is [PERSON_NAME]"
type textarea "x"
type textarea "My name is [PERSON_NAME]"
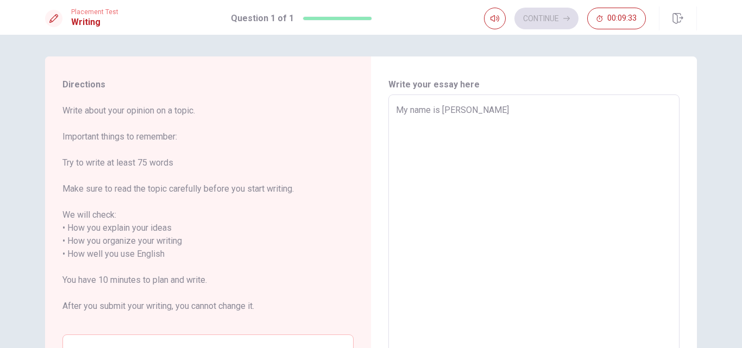
type textarea "x"
type textarea "My name is [PERSON_NAME],"
type textarea "x"
type textarea "My name is [PERSON_NAME],"
type textarea "x"
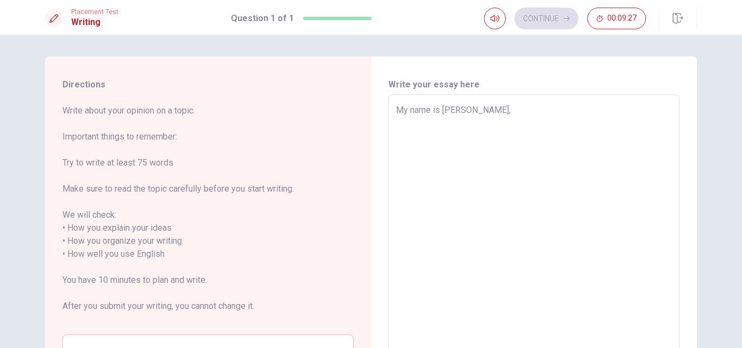
type textarea "My name is [PERSON_NAME]"
type textarea "x"
type textarea "My name is [PERSON_NAME], I'"
type textarea "x"
type textarea "My name is [PERSON_NAME], I'm"
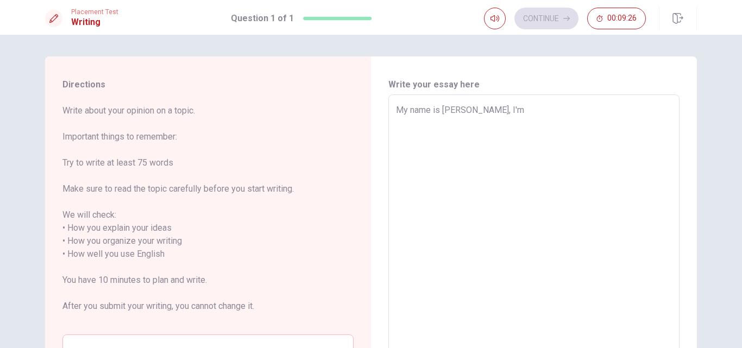
type textarea "x"
type textarea "My name is [PERSON_NAME], I'm"
type textarea "x"
type textarea "My name is [PERSON_NAME], I'm 3"
type textarea "x"
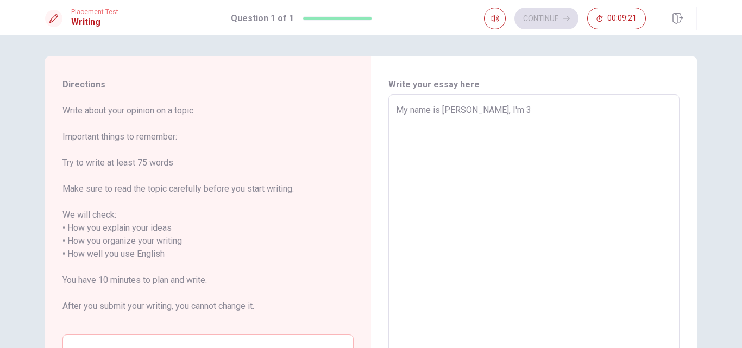
type textarea "My name is [PERSON_NAME], I'm 39"
type textarea "x"
type textarea "My name is [PERSON_NAME], I'm 39"
type textarea "x"
type textarea "My name is [PERSON_NAME], I'm 39 e"
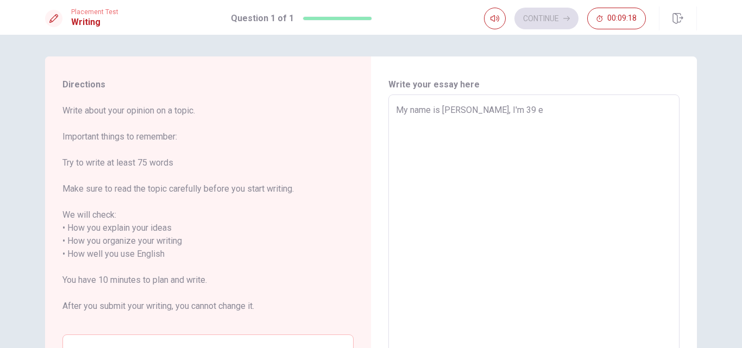
type textarea "x"
type textarea "My name is [PERSON_NAME], I'm 39 ea"
type textarea "x"
type textarea "My name is [PERSON_NAME], I'm 39 ear"
type textarea "x"
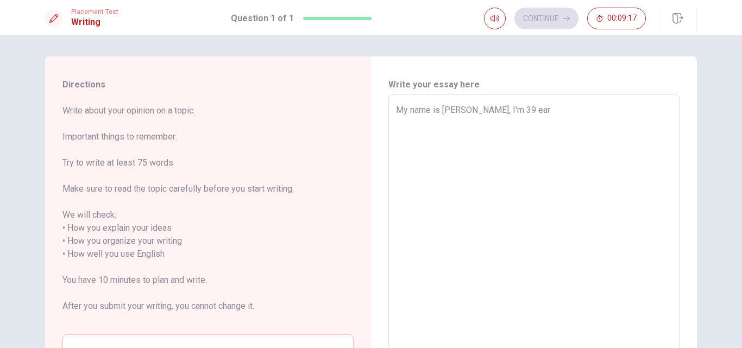
type textarea "My name is [PERSON_NAME], I'm 39 ea"
type textarea "x"
type textarea "My name is [PERSON_NAME], I'm 39 e"
type textarea "x"
type textarea "My name is [PERSON_NAME], I'm 39"
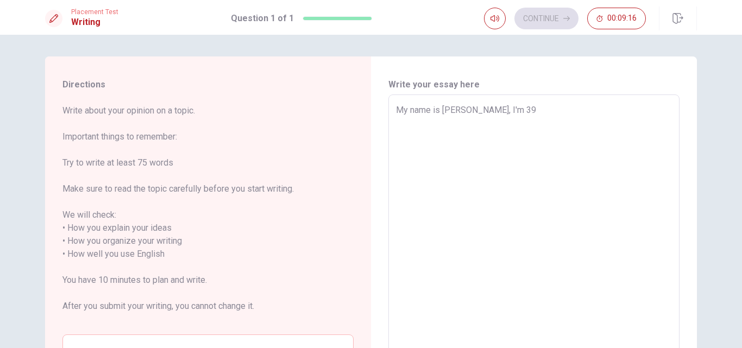
type textarea "x"
type textarea "My name is [PERSON_NAME], I'm 39 y"
type textarea "x"
type textarea "My name is [PERSON_NAME], I'm 39 ye"
type textarea "x"
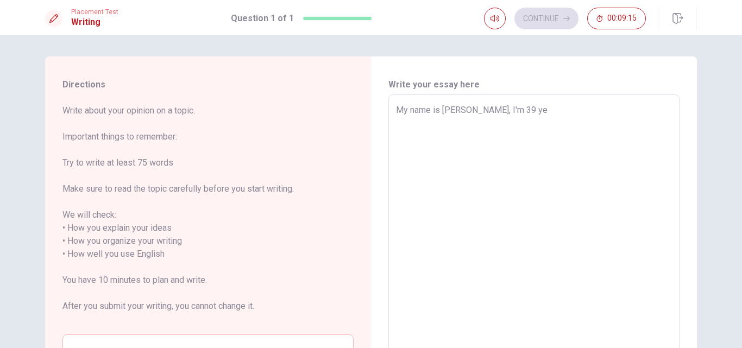
type textarea "My name is [PERSON_NAME], I'm 39 yea"
type textarea "x"
type textarea "My name is [PERSON_NAME], I'm 39 year"
type textarea "x"
type textarea "My name is [PERSON_NAME], I'm 39 year"
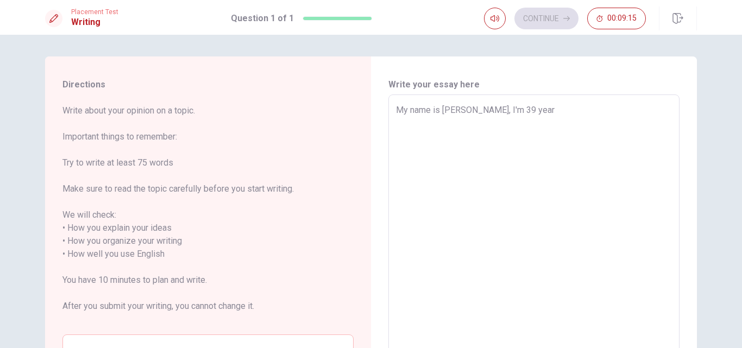
type textarea "x"
type textarea "My name is [PERSON_NAME], I'm [DEMOGRAPHIC_DATA]"
type textarea "x"
type textarea "My name is [PERSON_NAME], I'm 39 year ol"
type textarea "x"
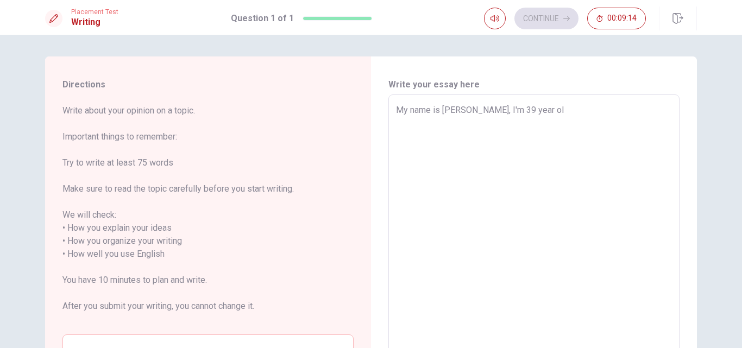
type textarea "My name is [PERSON_NAME], I'm [DEMOGRAPHIC_DATA]"
type textarea "x"
type textarea "My name is [PERSON_NAME], I'm [DEMOGRAPHIC_DATA]"
type textarea "x"
type textarea "My name is [PERSON_NAME], I'm [DEMOGRAPHIC_DATA]"
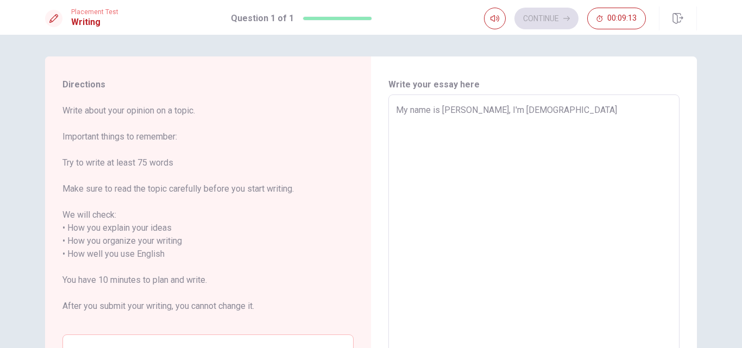
type textarea "x"
type textarea "My name is [PERSON_NAME], I'm [DEMOGRAPHIC_DATA],"
type textarea "x"
type textarea "My name is [PERSON_NAME], I'm [DEMOGRAPHIC_DATA],"
type textarea "x"
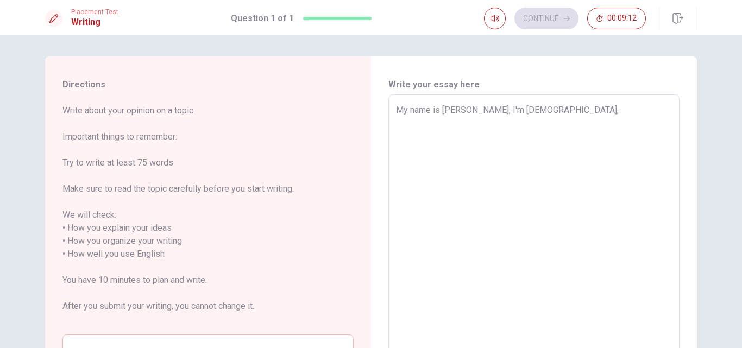
type textarea "My name is [PERSON_NAME], I'm [DEMOGRAPHIC_DATA], I"
type textarea "x"
type textarea "My name is [PERSON_NAME], I'm [DEMOGRAPHIC_DATA], I"
type textarea "x"
type textarea "My name is [PERSON_NAME], I'm [DEMOGRAPHIC_DATA], I h"
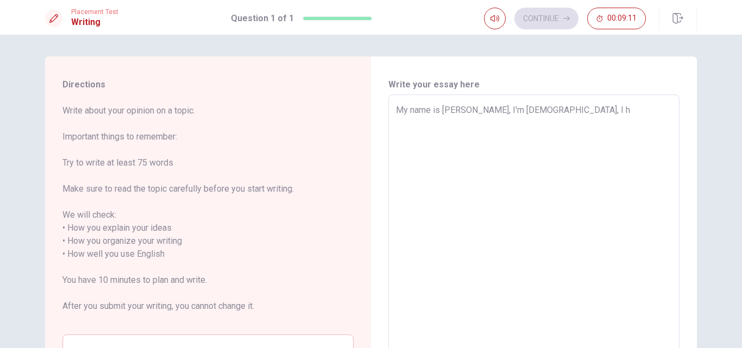
type textarea "x"
type textarea "My name is [PERSON_NAME], I'm [DEMOGRAPHIC_DATA], I ha"
type textarea "x"
type textarea "My name is [PERSON_NAME], I'm [DEMOGRAPHIC_DATA], I hav"
type textarea "x"
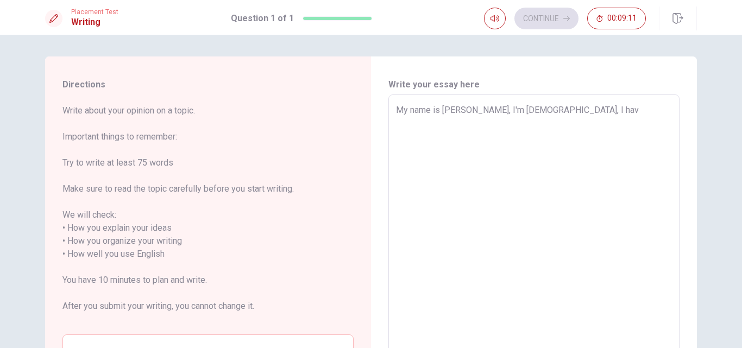
type textarea "My name is [PERSON_NAME], I'm [DEMOGRAPHIC_DATA], I have"
type textarea "x"
type textarea "My name is [PERSON_NAME], I'm [DEMOGRAPHIC_DATA], I have"
type textarea "x"
type textarea "My name is [PERSON_NAME], I'm [DEMOGRAPHIC_DATA], I have t"
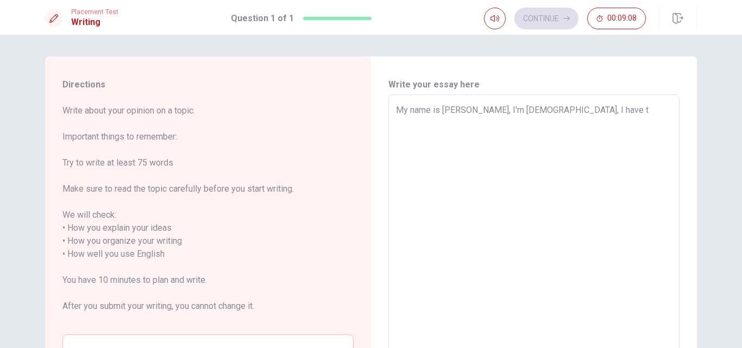
type textarea "x"
type textarea "My name is [PERSON_NAME], I'm [DEMOGRAPHIC_DATA], I have to"
type textarea "x"
type textarea "My name is [PERSON_NAME], I'm [DEMOGRAPHIC_DATA], I have to"
type textarea "x"
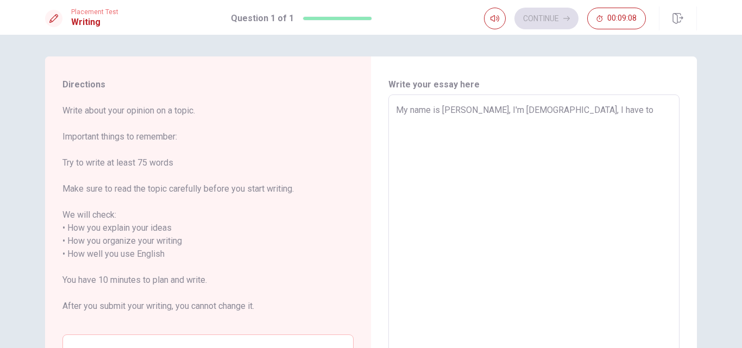
type textarea "My name is [PERSON_NAME], I'm [DEMOGRAPHIC_DATA], I have to"
type textarea "x"
type textarea "My name is [PERSON_NAME], I'm [DEMOGRAPHIC_DATA], I have t"
type textarea "x"
type textarea "My name is [PERSON_NAME], I'm [DEMOGRAPHIC_DATA], I have"
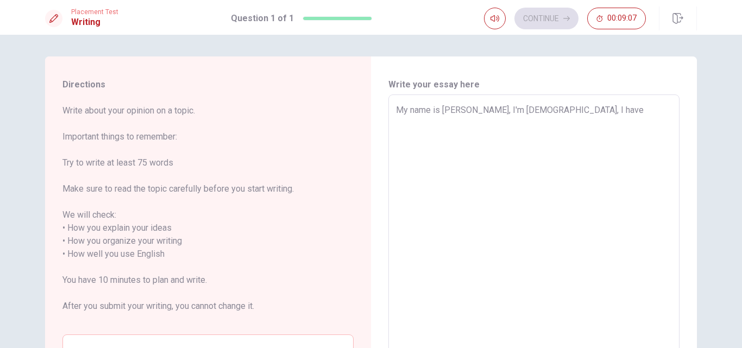
type textarea "x"
type textarea "My name is [PERSON_NAME], I'm [DEMOGRAPHIC_DATA], I have t"
type textarea "x"
type textarea "My name is [PERSON_NAME], I'm [DEMOGRAPHIC_DATA], I have tw"
type textarea "x"
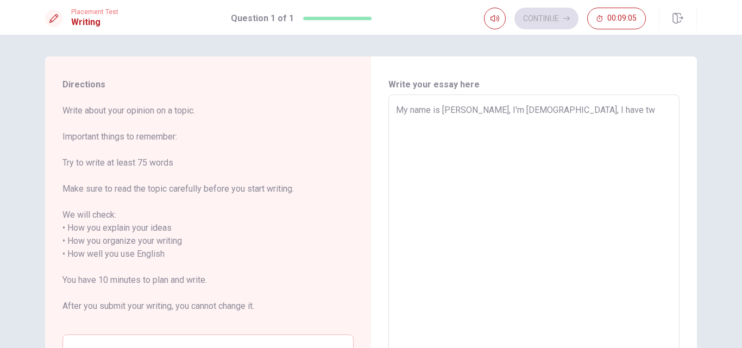
type textarea "My name is [PERSON_NAME], I'm [DEMOGRAPHIC_DATA], I have two"
type textarea "x"
type textarea "My name is [PERSON_NAME], I'm [DEMOGRAPHIC_DATA], I have two"
type textarea "x"
type textarea "My name is [PERSON_NAME], I'm [DEMOGRAPHIC_DATA], I have two c"
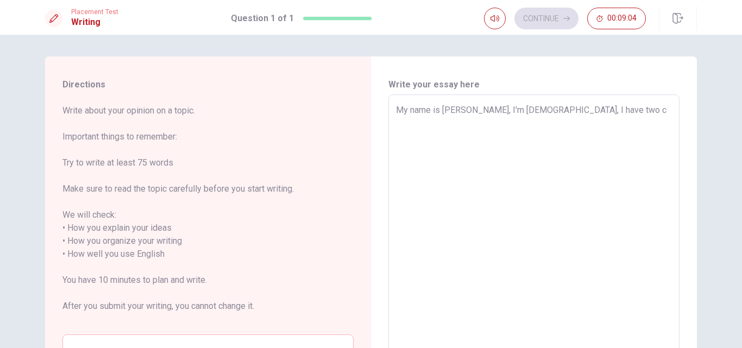
type textarea "x"
type textarea "My name is [PERSON_NAME], I'm [DEMOGRAPHIC_DATA], I have two ch"
type textarea "x"
type textarea "My name is [PERSON_NAME], I'm [DEMOGRAPHIC_DATA], I have two chi"
type textarea "x"
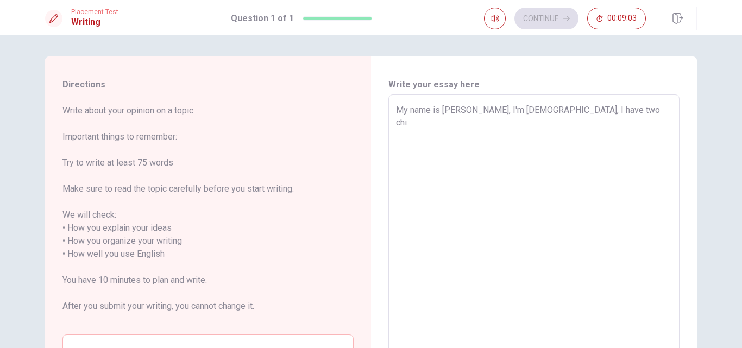
type textarea "My name is [PERSON_NAME], I'm [DEMOGRAPHIC_DATA], I have two chil"
type textarea "x"
type textarea "My name is [PERSON_NAME], I'm [DEMOGRAPHIC_DATA], I have two child"
type textarea "x"
type textarea "My name is [PERSON_NAME], I'm [DEMOGRAPHIC_DATA], I have two childr"
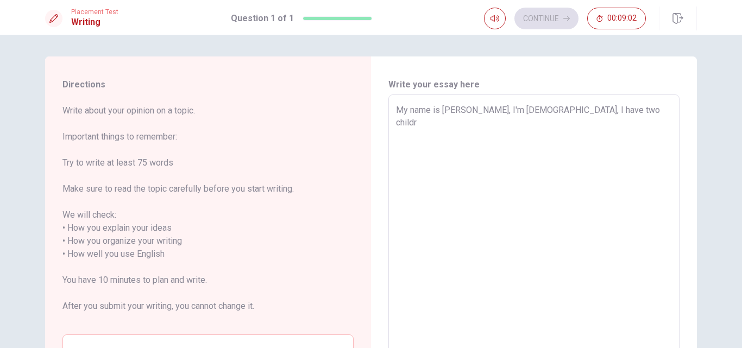
type textarea "x"
type textarea "My name is [PERSON_NAME], I'm [DEMOGRAPHIC_DATA], I have two childre"
type textarea "x"
type textarea "My name is [PERSON_NAME], I'm [DEMOGRAPHIC_DATA], I have two children"
type textarea "x"
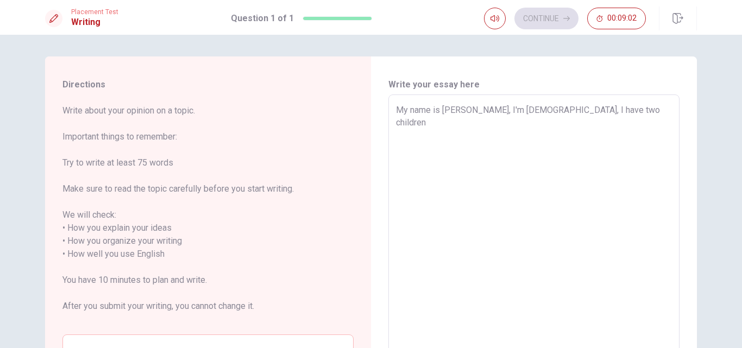
type textarea "My name is [PERSON_NAME], I'm [DEMOGRAPHIC_DATA], I have two children"
type textarea "x"
type textarea "My name is [PERSON_NAME], I'm [DEMOGRAPHIC_DATA], I have two children"
type textarea "x"
type textarea "My name is [PERSON_NAME], I'm [DEMOGRAPHIC_DATA], I have two children,"
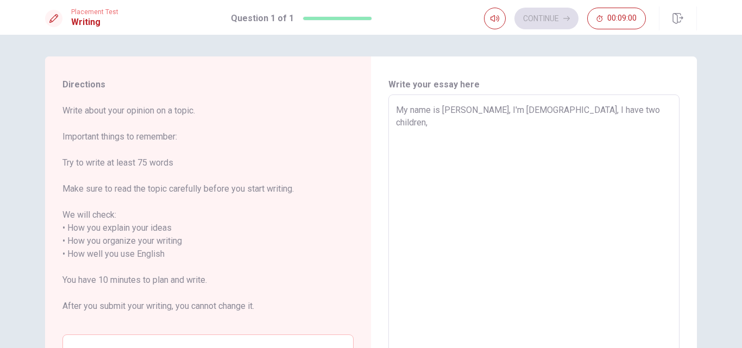
type textarea "x"
type textarea "My name is [PERSON_NAME], I'm [DEMOGRAPHIC_DATA], I have two children,"
type textarea "x"
type textarea "My name is [PERSON_NAME], I'm [DEMOGRAPHIC_DATA], I have two children,"
type textarea "x"
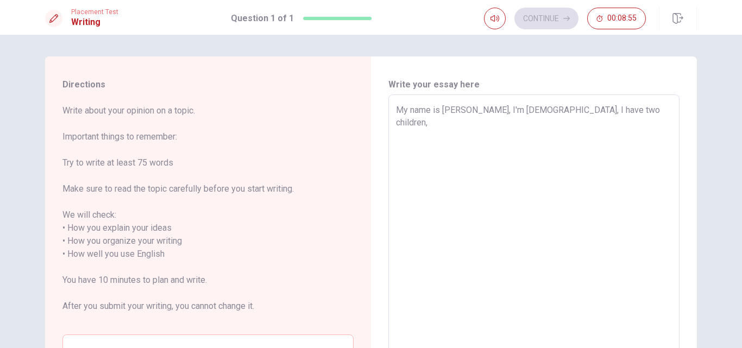
type textarea "My name is [PERSON_NAME], I'm [DEMOGRAPHIC_DATA], I have two children, I"
type textarea "x"
type textarea "My name is [PERSON_NAME], I'm [DEMOGRAPHIC_DATA], I have two children, I'"
type textarea "x"
type textarea "My name is [PERSON_NAME], I'm [DEMOGRAPHIC_DATA], I have two children, I'm"
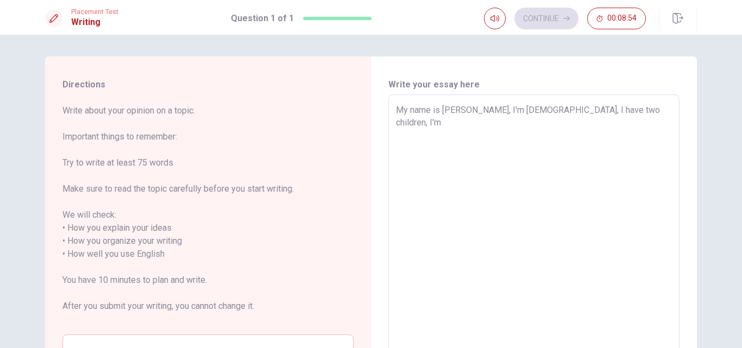
type textarea "x"
type textarea "My name is [PERSON_NAME], I'm [DEMOGRAPHIC_DATA], I have two children, I'm"
type textarea "x"
type textarea "My name is [PERSON_NAME], I'm [DEMOGRAPHIC_DATA], I have two children, I'm m"
type textarea "x"
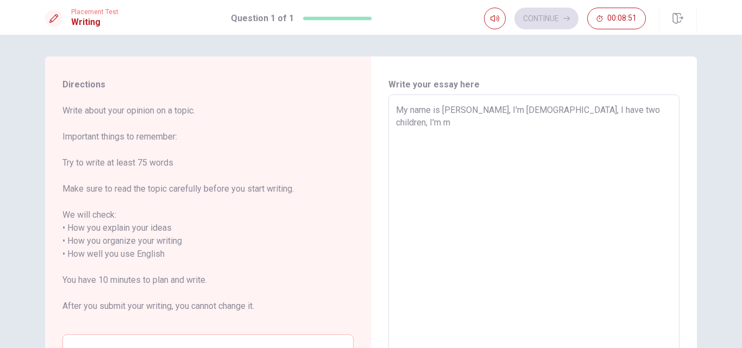
type textarea "My name is [PERSON_NAME], I'm [DEMOGRAPHIC_DATA], I have two children, I'm ma"
type textarea "x"
type textarea "My name is [PERSON_NAME], I'm [DEMOGRAPHIC_DATA], I have two children, I'm mar"
type textarea "x"
type textarea "My name is [PERSON_NAME], I'm [DEMOGRAPHIC_DATA], I have two children, I'm [PER…"
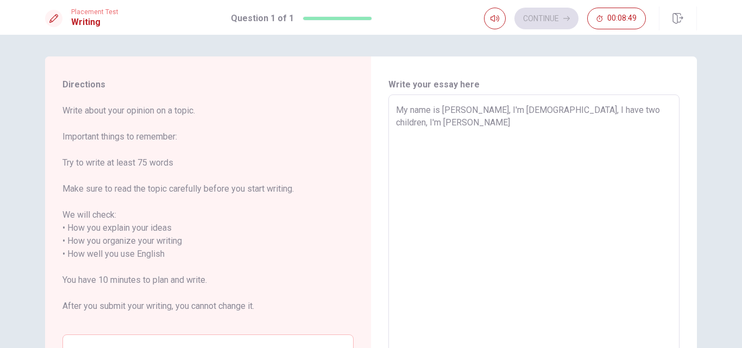
type textarea "x"
type textarea "My name is [PERSON_NAME], I'm [DEMOGRAPHIC_DATA], I have two children, I'm marri"
type textarea "x"
type textarea "My name is [PERSON_NAME], I'm [DEMOGRAPHIC_DATA], I have two children, I'm [PER…"
type textarea "x"
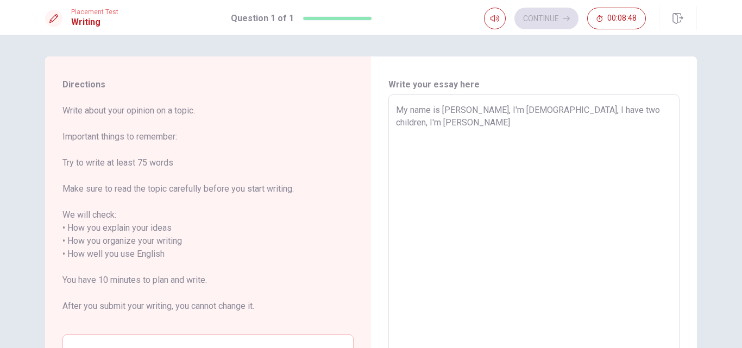
type textarea "My name is [PERSON_NAME], I'm [DEMOGRAPHIC_DATA], I have two children, I'm marr…"
type textarea "x"
type textarea "My name is [PERSON_NAME], I'm [DEMOGRAPHIC_DATA], I have two children, I'm marr…"
type textarea "x"
type textarea "My name is [PERSON_NAME], I'm [DEMOGRAPHIC_DATA], I have two children, I'm marr…"
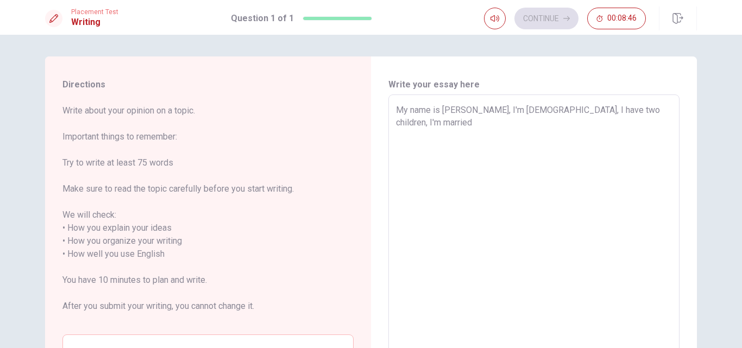
type textarea "x"
type textarea "My name is [PERSON_NAME], I'm [DEMOGRAPHIC_DATA], I have two children, I'm marr…"
type textarea "x"
type textarea "My name is [PERSON_NAME], I'm [DEMOGRAPHIC_DATA], I have two children, I'm marr…"
type textarea "x"
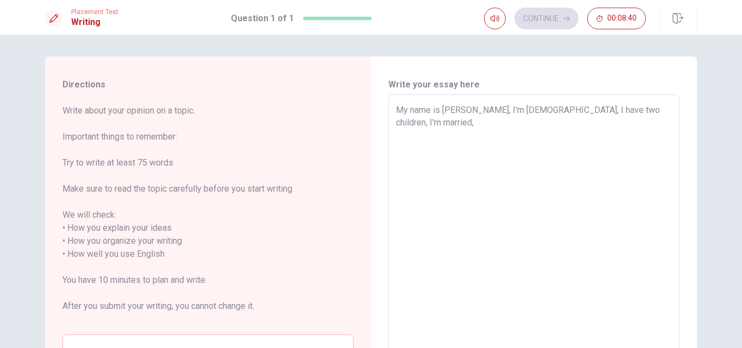
type textarea "My name is [PERSON_NAME], I'm [DEMOGRAPHIC_DATA], I have two children, I'm marr…"
type textarea "x"
type textarea "My name is [PERSON_NAME], I'm [DEMOGRAPHIC_DATA], I have two children, I'm marr…"
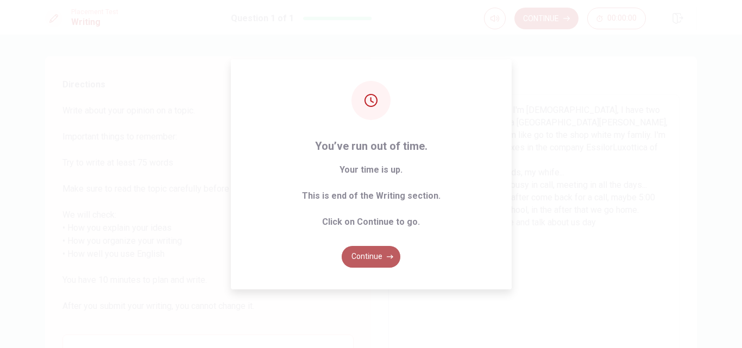
click at [380, 259] on button "Continue" at bounding box center [371, 257] width 59 height 22
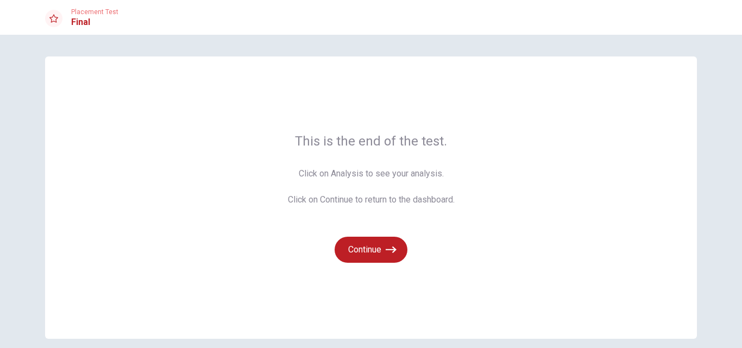
click at [429, 170] on span "Click on Analysis to see your analysis. Click on Continue to return to the dash…" at bounding box center [371, 186] width 167 height 39
click at [398, 150] on div "This is the end of the test. Click on Analysis to see your analysis. Click on C…" at bounding box center [371, 198] width 167 height 130
click at [372, 245] on button "Continue" at bounding box center [371, 250] width 73 height 26
